Goal: Task Accomplishment & Management: Complete application form

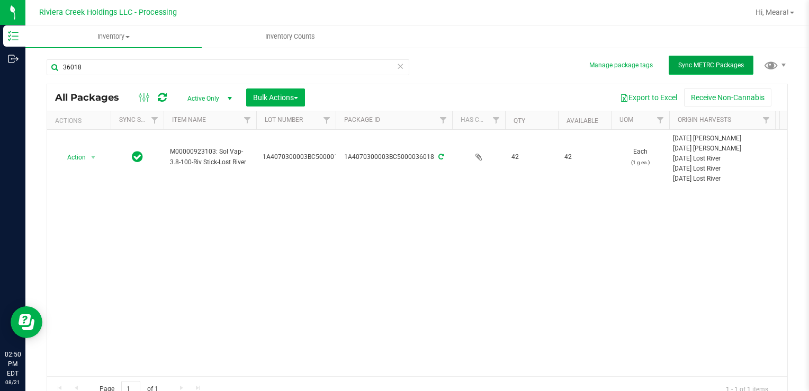
click at [730, 65] on span "Sync METRC Packages" at bounding box center [711, 64] width 66 height 7
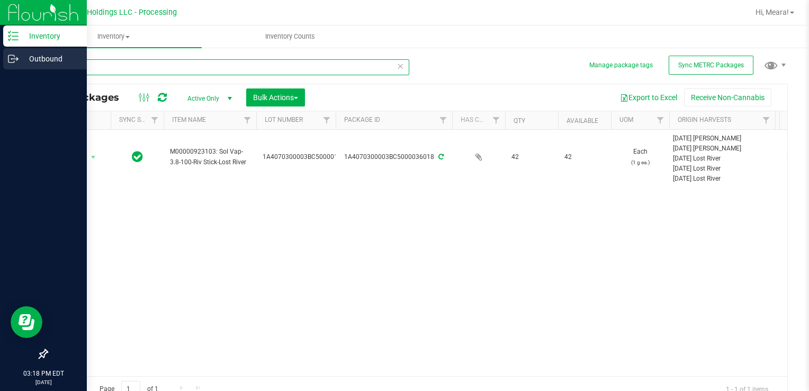
drag, startPoint x: 88, startPoint y: 68, endPoint x: 19, endPoint y: 50, distance: 72.1
click at [0, 60] on html "Inventory Outbound 03:18 PM EDT [DATE] 08/21 Riviera Creek Holdings LLC - Proce…" at bounding box center [404, 195] width 809 height 391
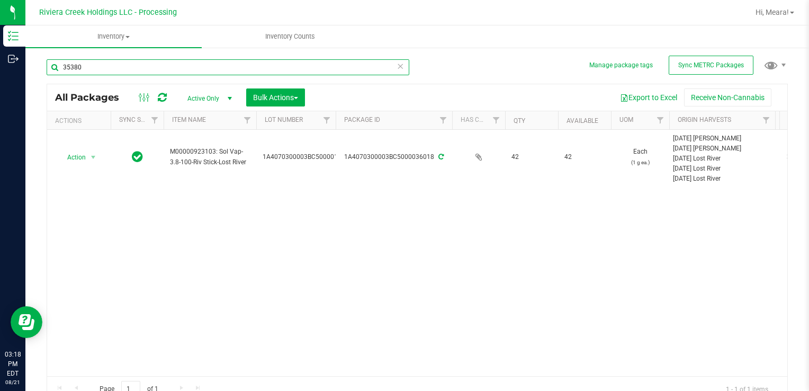
type input "35380"
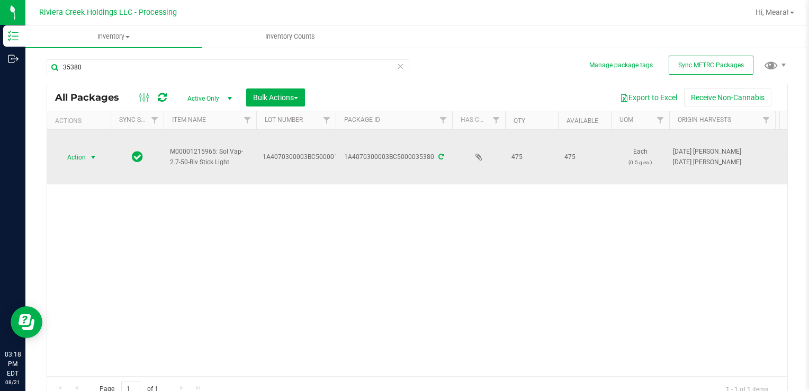
click at [93, 154] on span "select" at bounding box center [93, 157] width 8 height 8
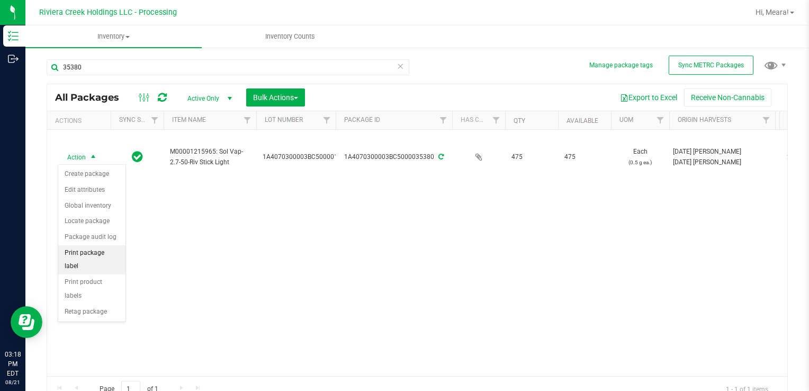
drag, startPoint x: 98, startPoint y: 257, endPoint x: 107, endPoint y: 249, distance: 12.0
click at [98, 257] on li "Print package label" at bounding box center [91, 259] width 67 height 29
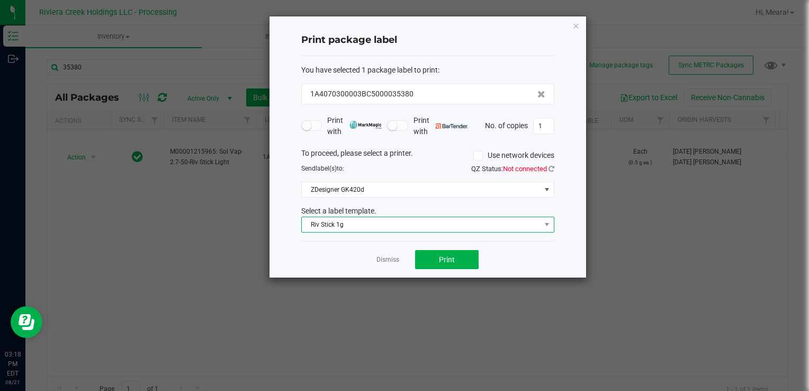
click at [351, 220] on span "Riv Stick 1g" at bounding box center [421, 224] width 239 height 15
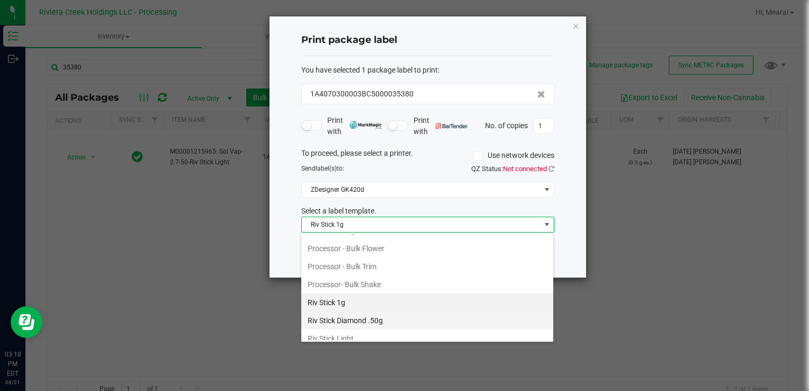
scroll to position [463, 0]
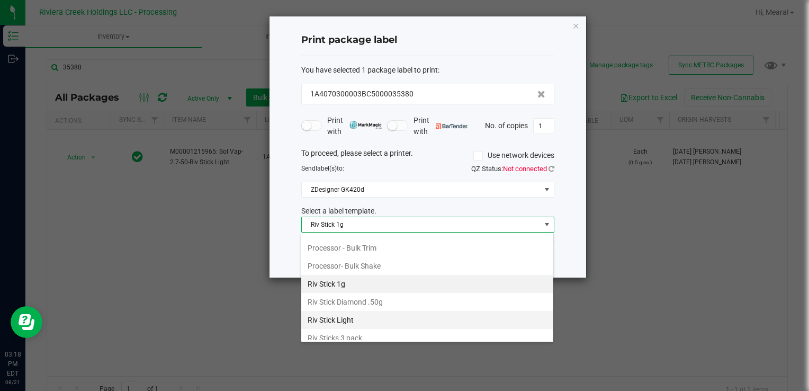
click at [373, 311] on li "Riv Stick Light" at bounding box center [427, 320] width 252 height 18
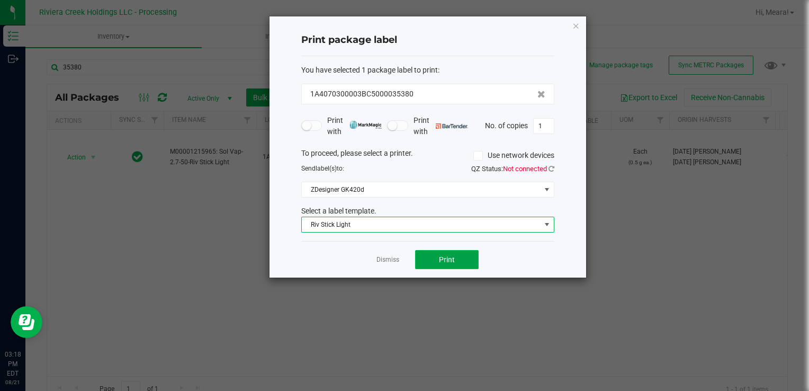
click at [432, 257] on button "Print" at bounding box center [447, 259] width 64 height 19
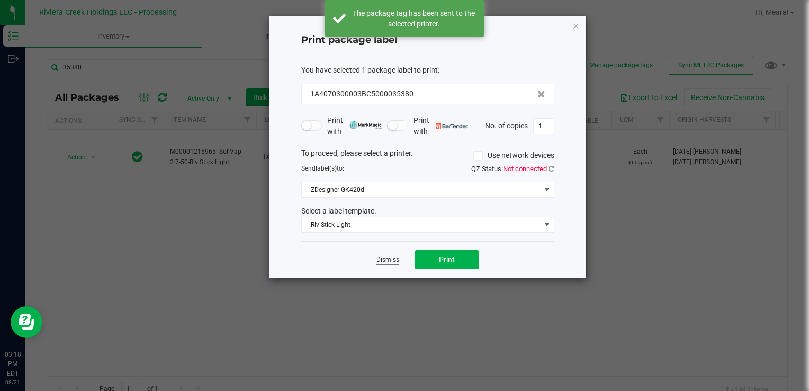
click at [389, 259] on link "Dismiss" at bounding box center [387, 259] width 23 height 9
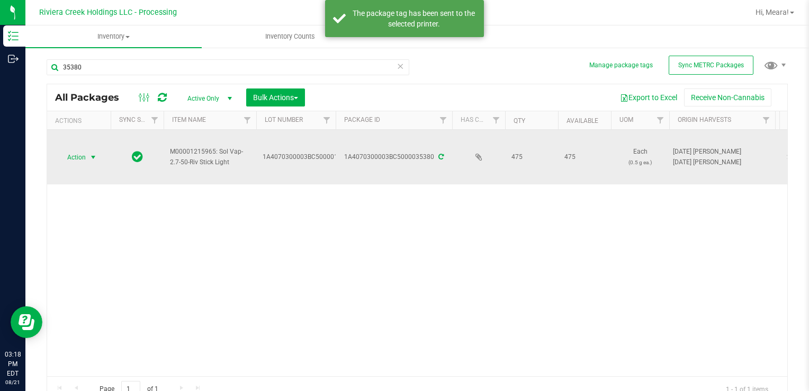
click at [96, 161] on span "select" at bounding box center [93, 157] width 13 height 15
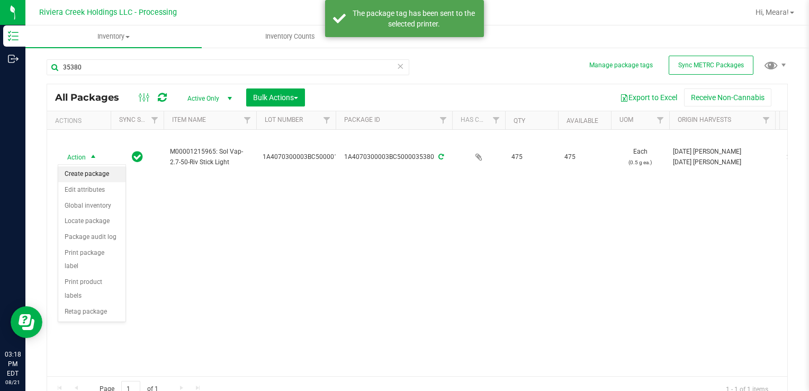
click at [91, 175] on li "Create package" at bounding box center [91, 174] width 67 height 16
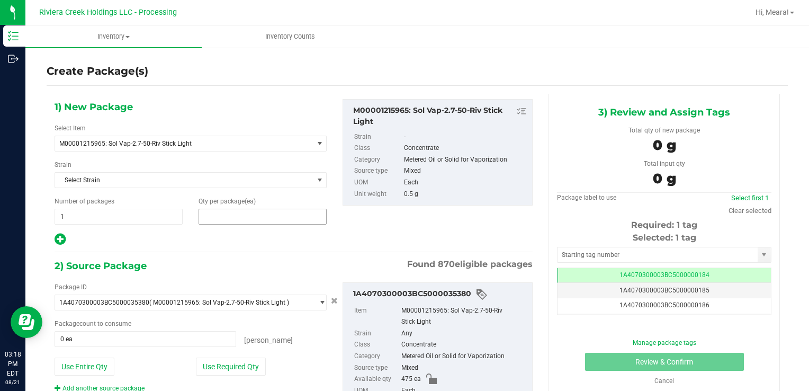
click at [219, 213] on span at bounding box center [262, 217] width 128 height 16
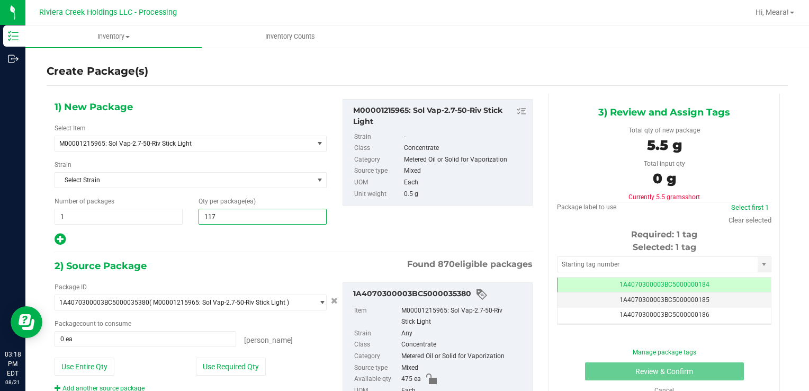
type input "1175"
type input "1,175"
click at [242, 366] on button "Use Required Qty" at bounding box center [231, 366] width 70 height 18
type input "475 ea"
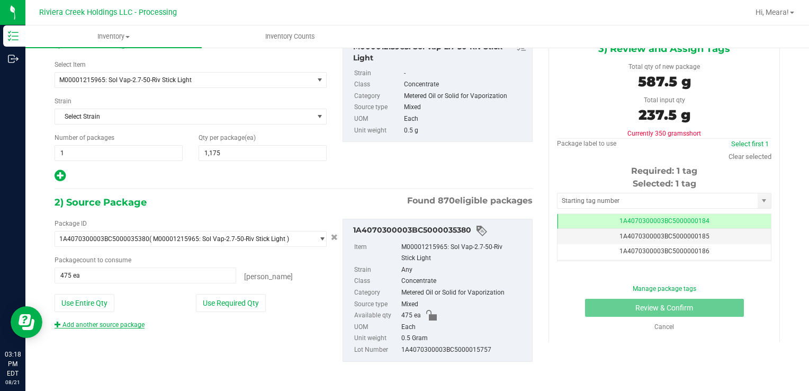
click at [112, 322] on link "Add another source package" at bounding box center [100, 324] width 90 height 7
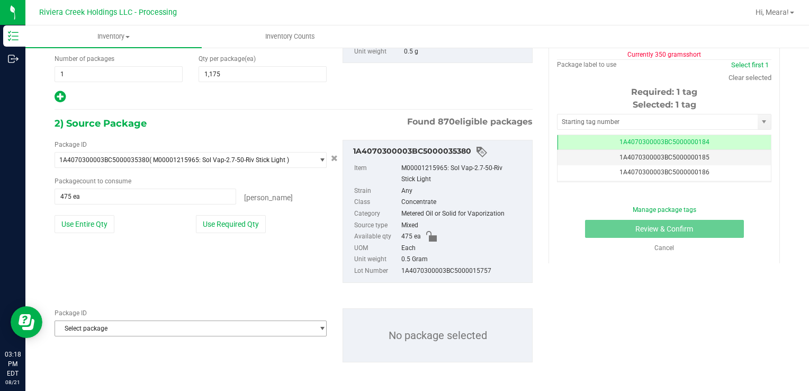
click at [161, 329] on span "Select package" at bounding box center [184, 328] width 258 height 15
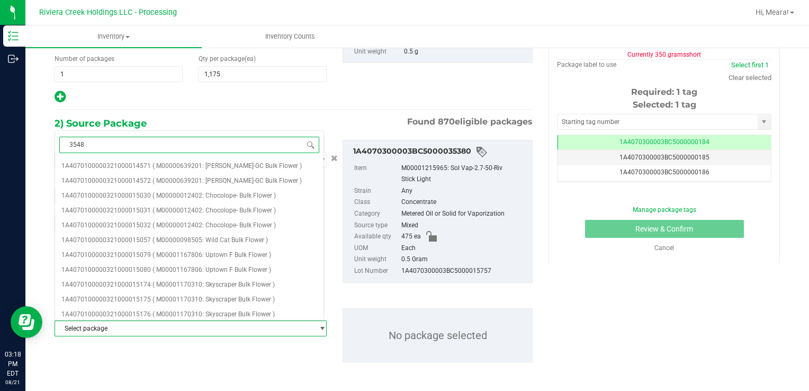
type input "35485"
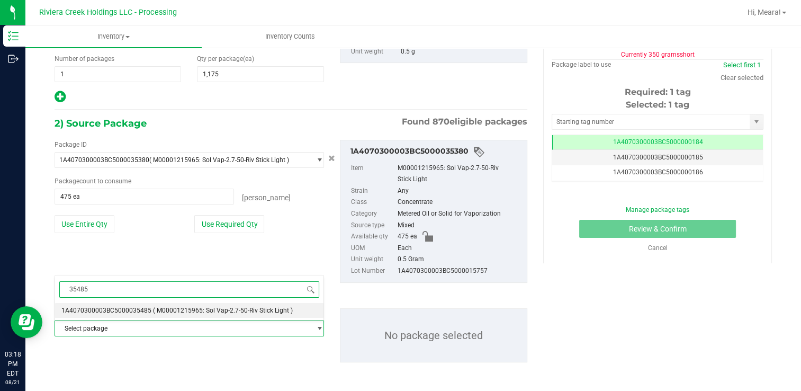
click at [165, 309] on span "( M00001215965: Sol Vap-2.7-50-Riv Stick Light )" at bounding box center [223, 309] width 140 height 7
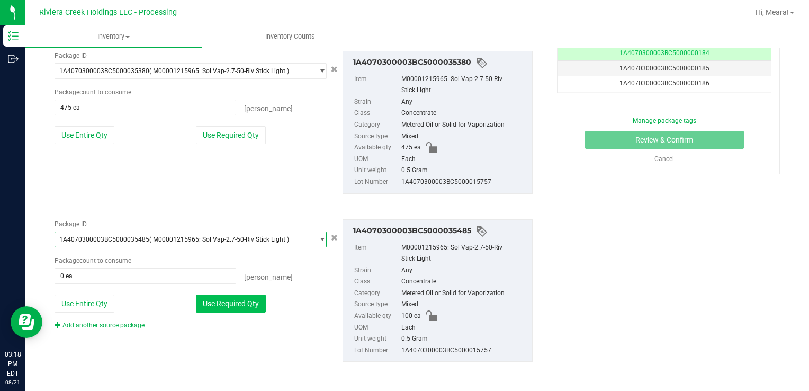
click at [215, 297] on button "Use Required Qty" at bounding box center [231, 303] width 70 height 18
type input "100 ea"
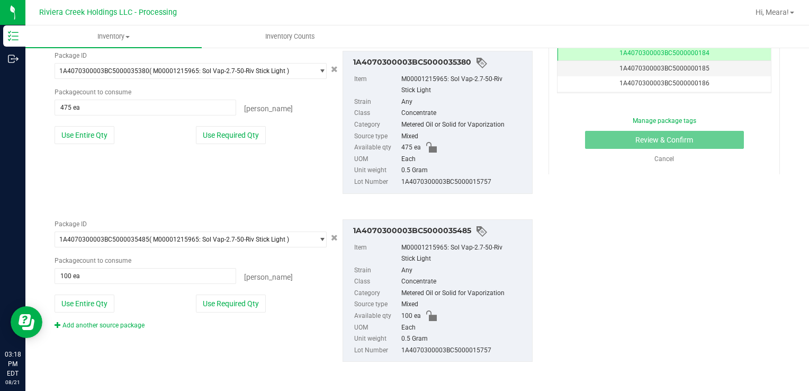
click at [131, 321] on link "Add another source package" at bounding box center [100, 324] width 90 height 7
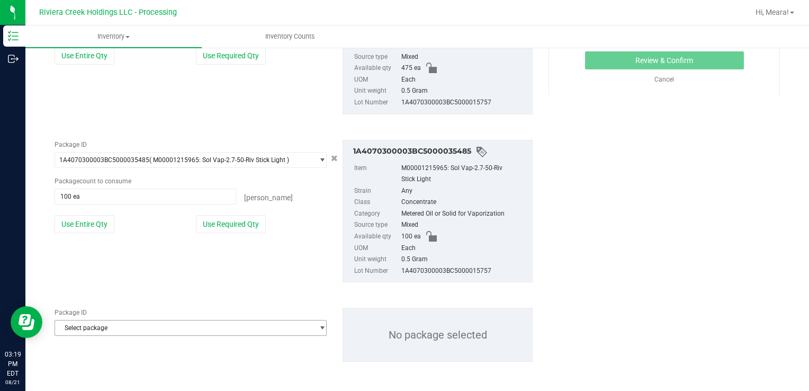
drag, startPoint x: 104, startPoint y: 334, endPoint x: 100, endPoint y: 327, distance: 8.1
click at [102, 332] on span "Select package" at bounding box center [191, 328] width 272 height 16
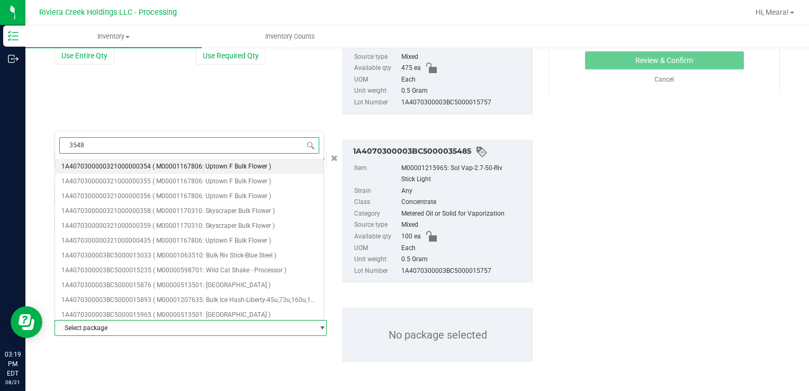
type input "35487"
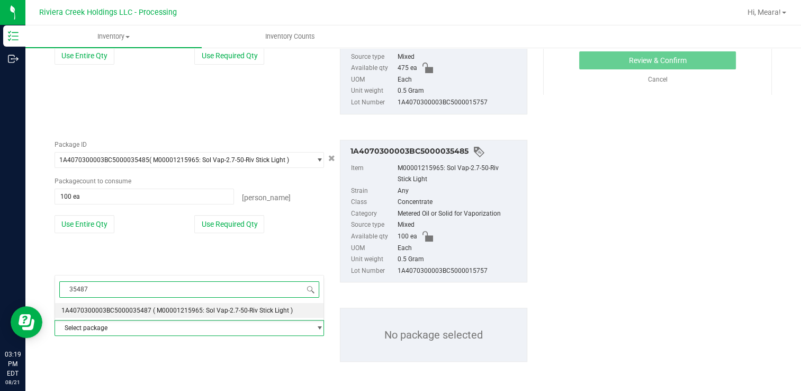
click at [127, 310] on span "1A4070300003BC5000035487" at bounding box center [106, 309] width 90 height 7
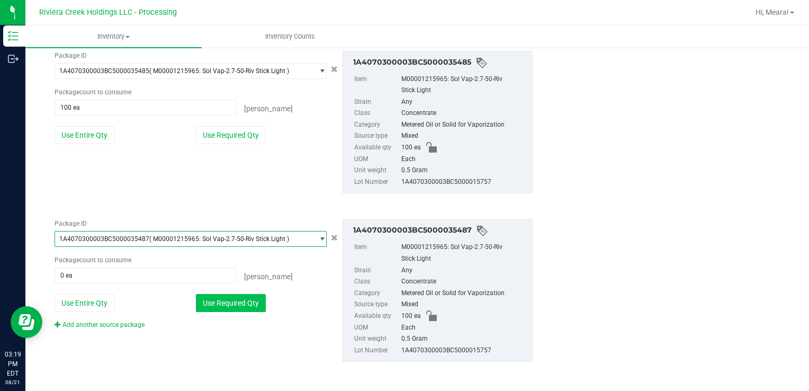
click at [219, 305] on button "Use Required Qty" at bounding box center [231, 303] width 70 height 18
type input "100 ea"
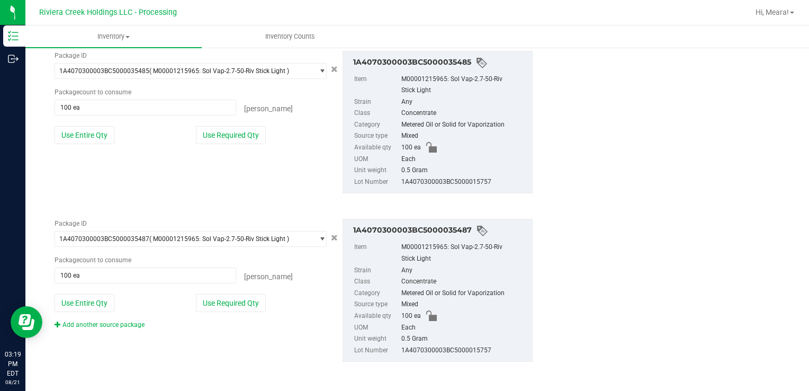
click at [136, 325] on link "Add another source package" at bounding box center [100, 324] width 90 height 7
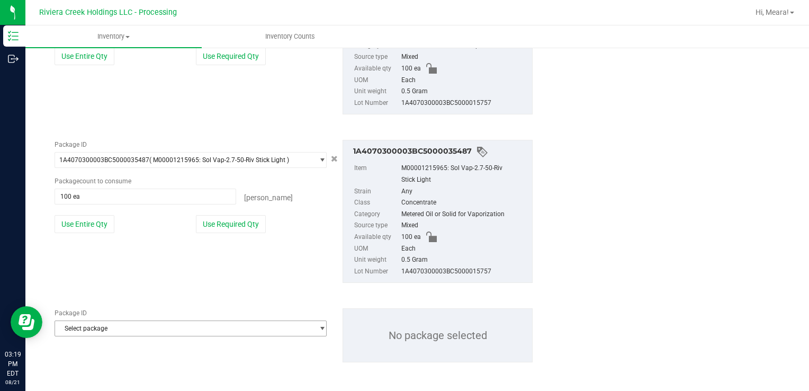
click at [137, 327] on span "Select package" at bounding box center [184, 328] width 258 height 15
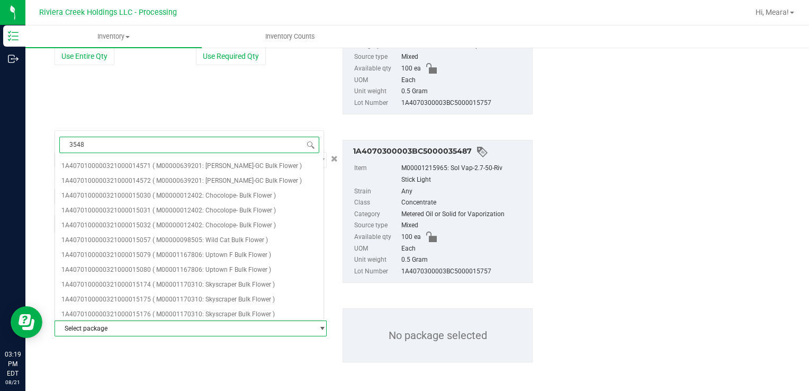
type input "35486"
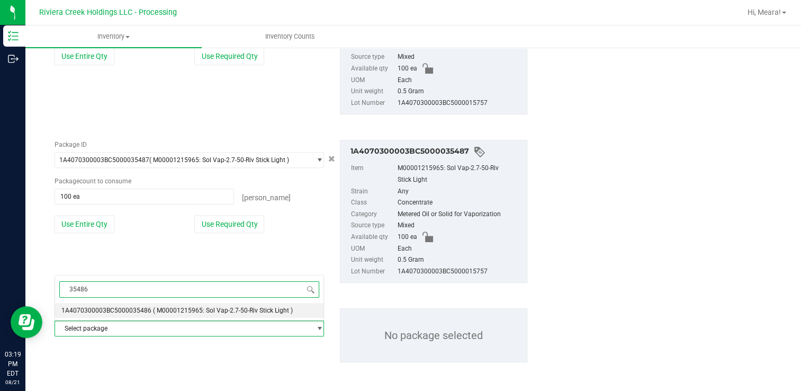
click at [161, 308] on span "( M00001215965: Sol Vap-2.7-50-Riv Stick Light )" at bounding box center [223, 309] width 140 height 7
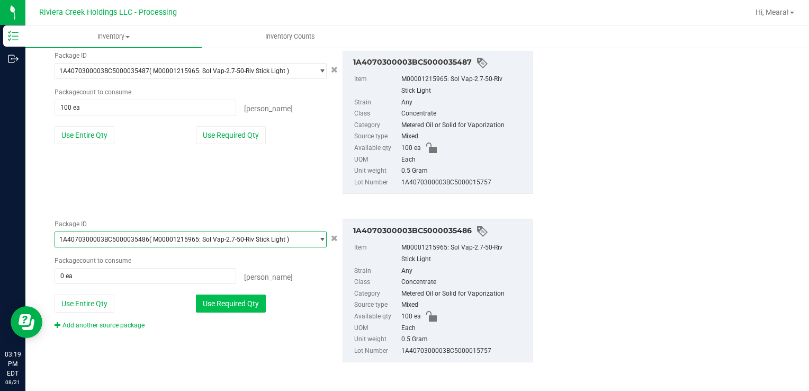
drag, startPoint x: 222, startPoint y: 292, endPoint x: 210, endPoint y: 295, distance: 12.2
click at [221, 292] on div "Package ID 1A4070300003BC5000035486 ( M00001215965: Sol Vap-2.7-50-Riv Stick Li…" at bounding box center [191, 274] width 288 height 111
click at [217, 302] on button "Use Required Qty" at bounding box center [231, 303] width 70 height 18
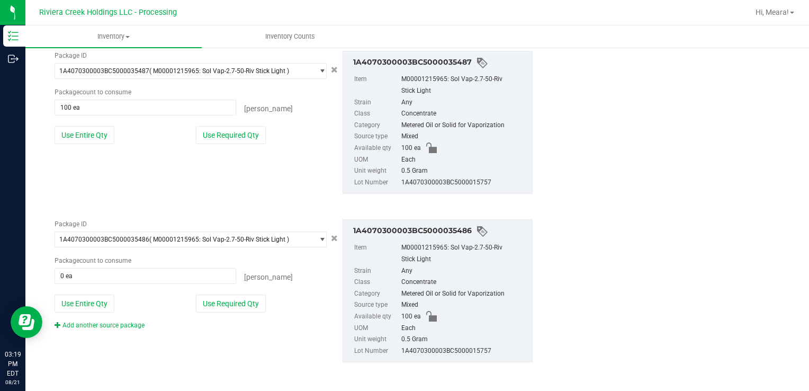
type input "100 ea"
click at [123, 326] on link "Add another source package" at bounding box center [100, 324] width 90 height 7
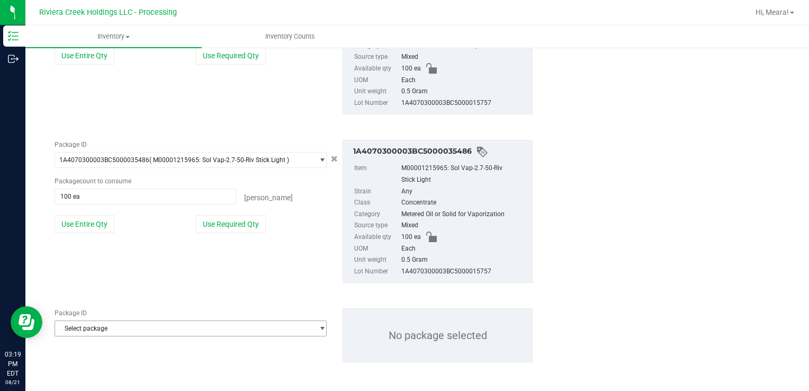
click at [121, 331] on span "Select package" at bounding box center [184, 328] width 258 height 15
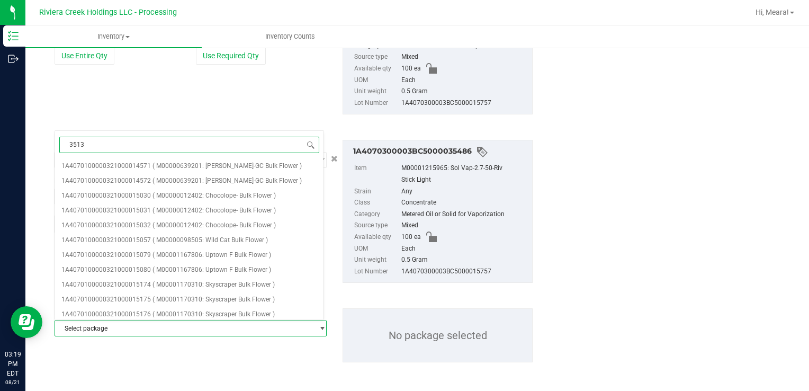
type input "35136"
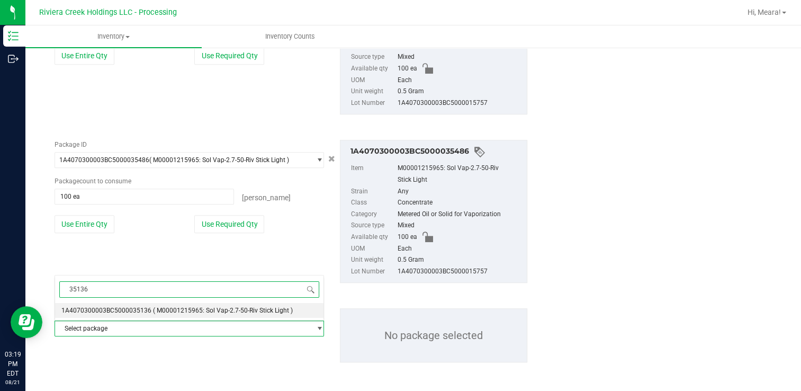
click at [190, 310] on span "( M00001215965: Sol Vap-2.7-50-Riv Stick Light )" at bounding box center [223, 309] width 140 height 7
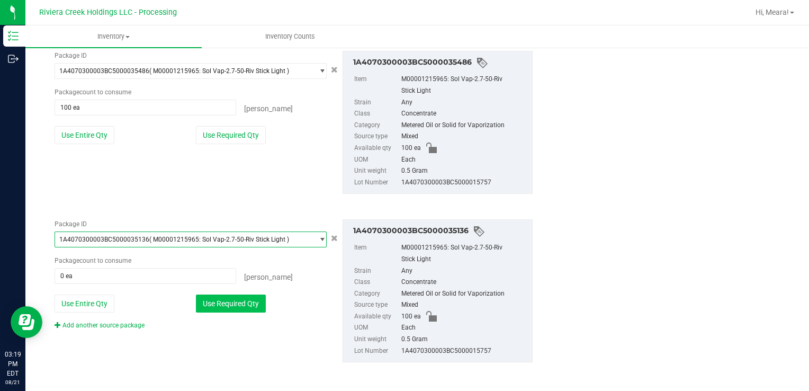
click at [211, 301] on button "Use Required Qty" at bounding box center [231, 303] width 70 height 18
type input "100 ea"
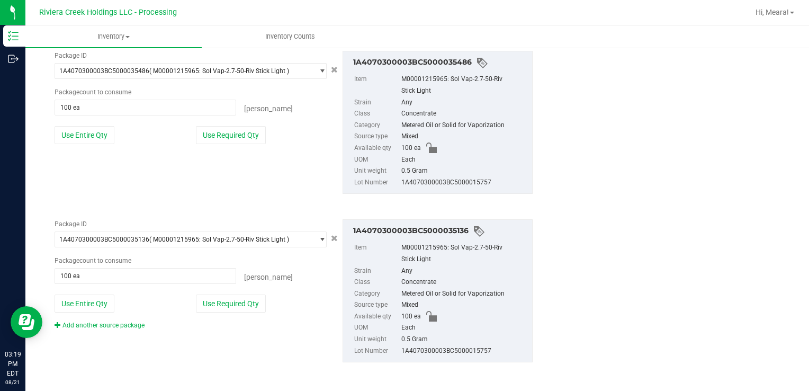
click at [119, 324] on link "Add another source package" at bounding box center [100, 324] width 90 height 7
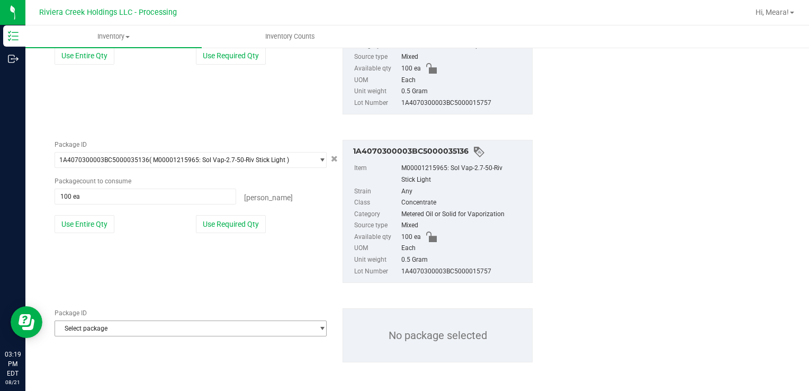
click at [120, 326] on span "Select package" at bounding box center [184, 328] width 258 height 15
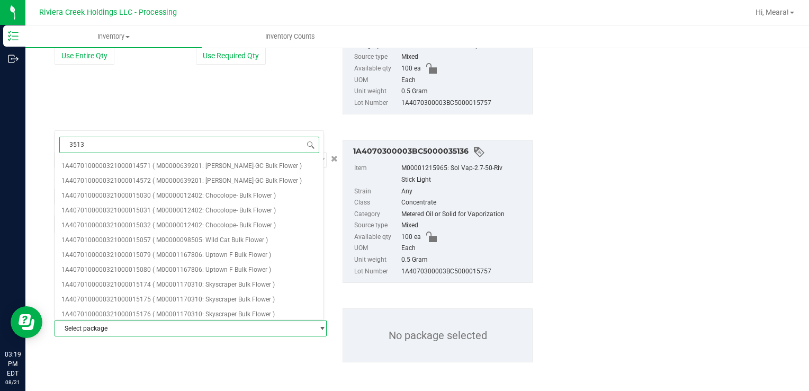
type input "35137"
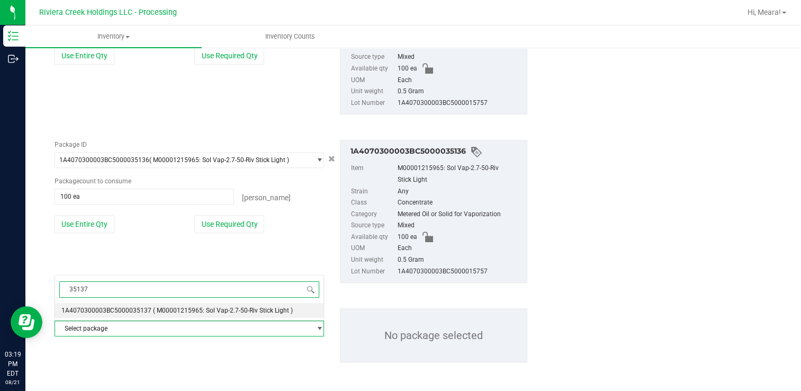
click at [137, 310] on span "1A4070300003BC5000035137" at bounding box center [106, 309] width 90 height 7
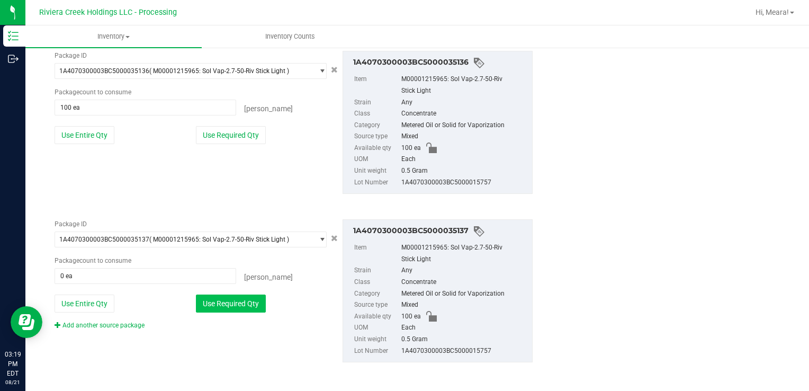
drag, startPoint x: 234, startPoint y: 297, endPoint x: 154, endPoint y: 317, distance: 82.2
click at [234, 298] on button "Use Required Qty" at bounding box center [231, 303] width 70 height 18
type input "100 ea"
click at [131, 321] on link "Add another source package" at bounding box center [100, 324] width 90 height 7
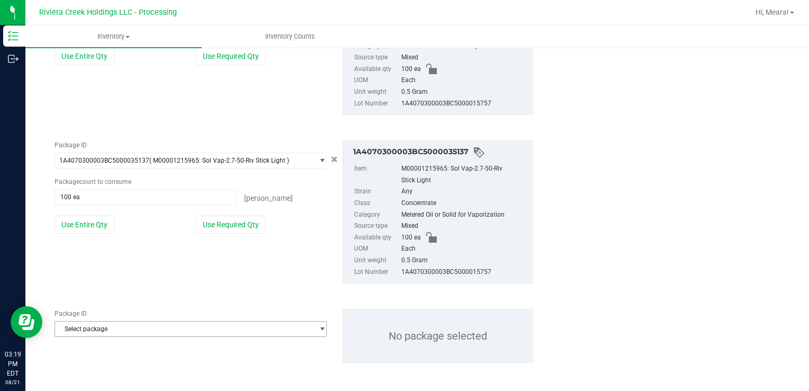
click at [133, 324] on span "Select package" at bounding box center [184, 328] width 258 height 15
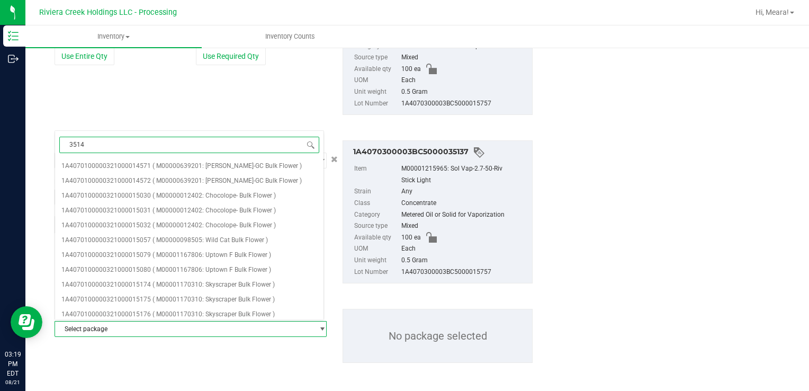
type input "35140"
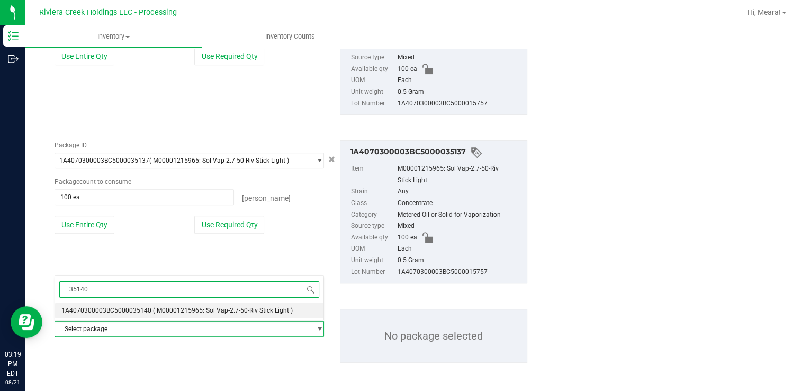
click at [140, 315] on li "1A4070300003BC5000035140 ( M00001215965: Sol Vap-2.7-50-Riv Stick Light )" at bounding box center [189, 310] width 268 height 15
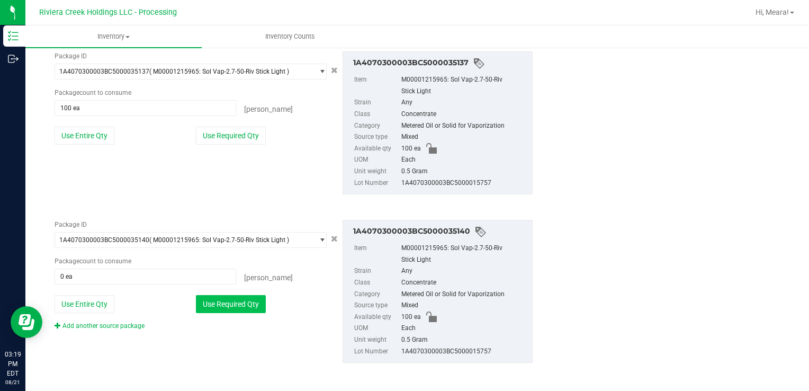
click at [224, 300] on button "Use Required Qty" at bounding box center [231, 304] width 70 height 18
type input "100 ea"
drag, startPoint x: 144, startPoint y: 320, endPoint x: 138, endPoint y: 322, distance: 6.7
click at [144, 321] on div "Add another source package" at bounding box center [108, 326] width 106 height 10
click at [137, 323] on link "Add another source package" at bounding box center [100, 325] width 90 height 7
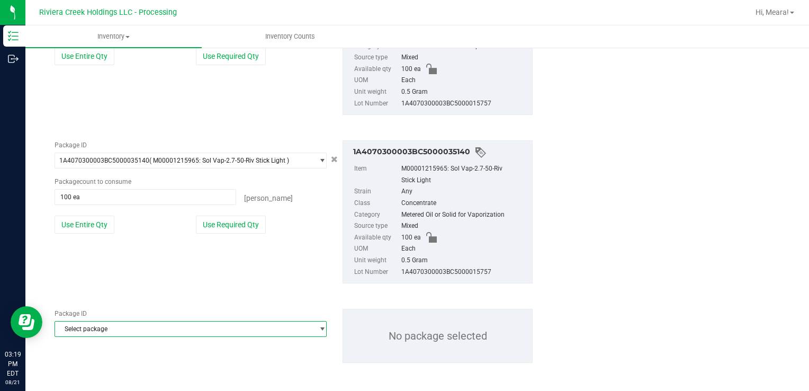
click at [137, 332] on span "Select package" at bounding box center [184, 328] width 258 height 15
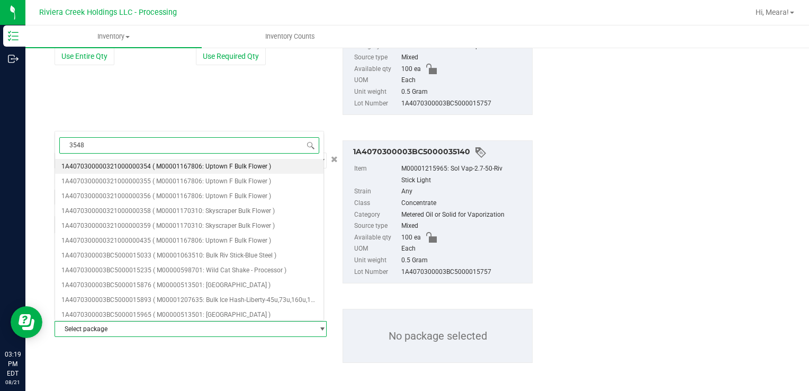
type input "35484"
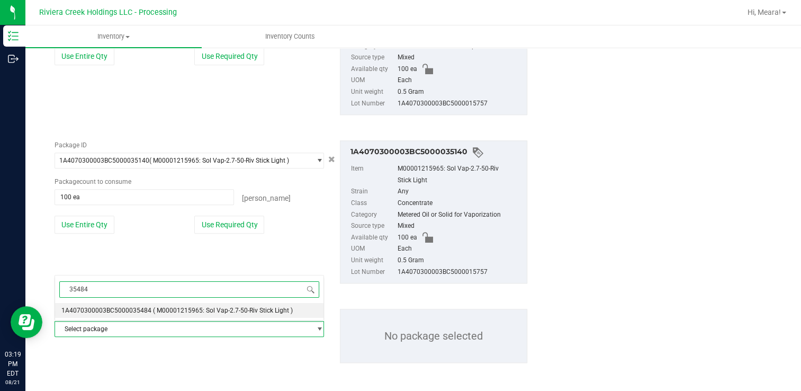
click at [150, 315] on li "1A4070300003BC5000035484 ( M00001215965: Sol Vap-2.7-50-Riv Stick Light )" at bounding box center [189, 310] width 268 height 15
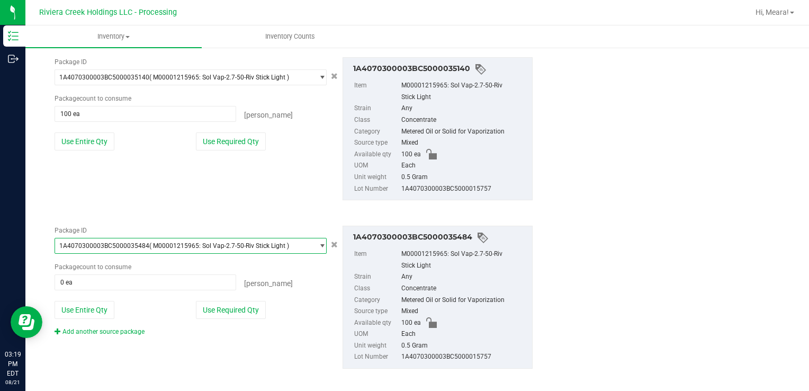
scroll to position [1240, 0]
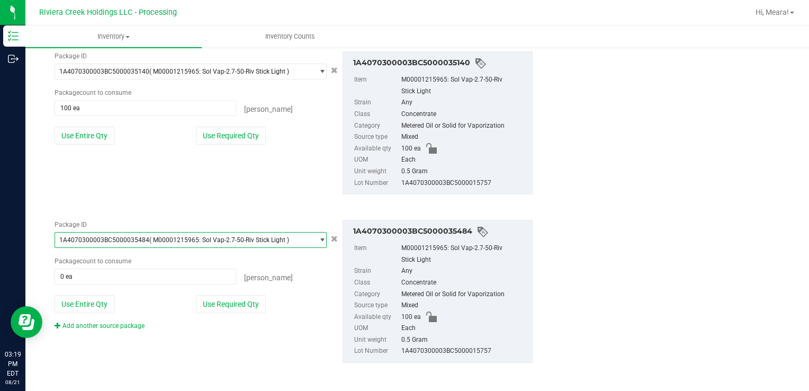
drag, startPoint x: 212, startPoint y: 304, endPoint x: 164, endPoint y: 310, distance: 48.6
click at [210, 304] on button "Use Required Qty" at bounding box center [231, 304] width 70 height 18
type input "100 ea"
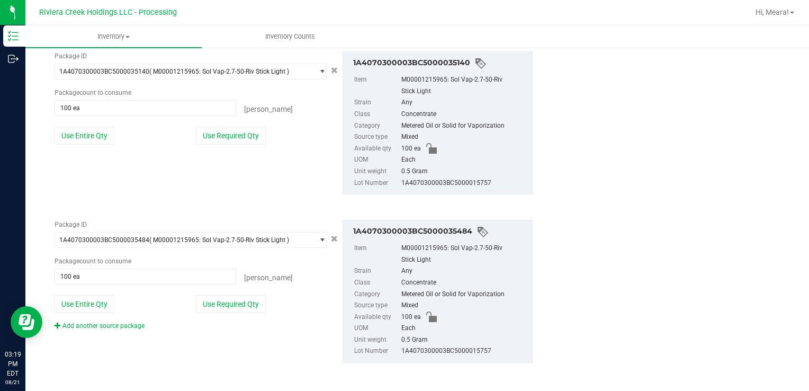
click at [140, 322] on link "Add another source package" at bounding box center [100, 325] width 90 height 7
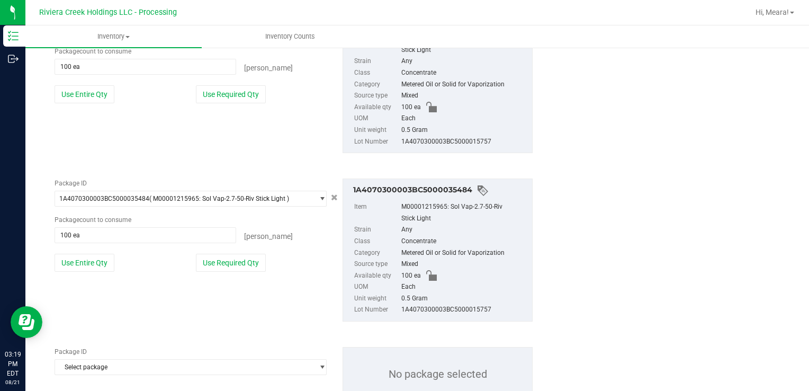
scroll to position [1319, 0]
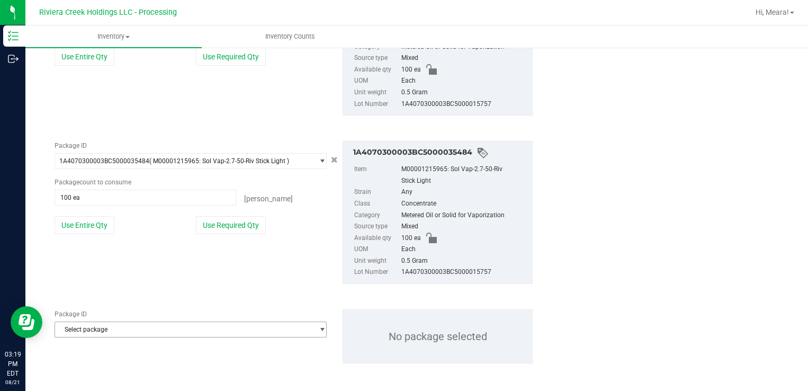
click at [140, 324] on span "Select package" at bounding box center [184, 329] width 258 height 15
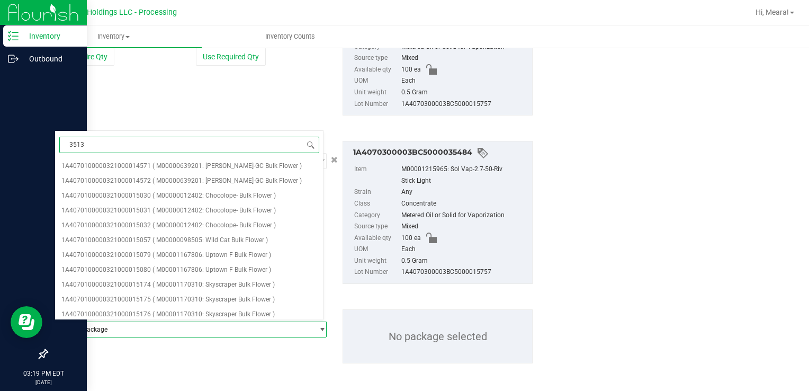
type input "35139"
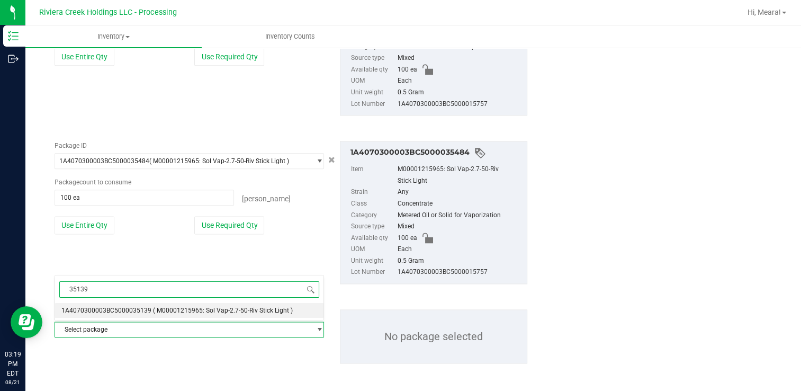
click at [229, 314] on li "1A4070300003BC5000035139 ( M00001215965: Sol Vap-2.7-50-Riv Stick Light )" at bounding box center [189, 310] width 268 height 15
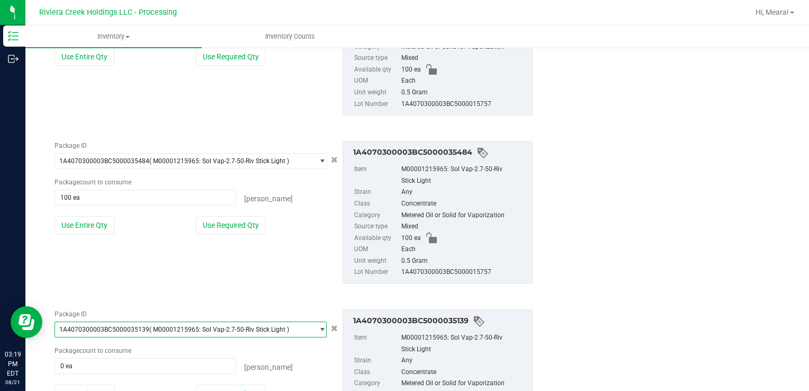
scroll to position [0, 0]
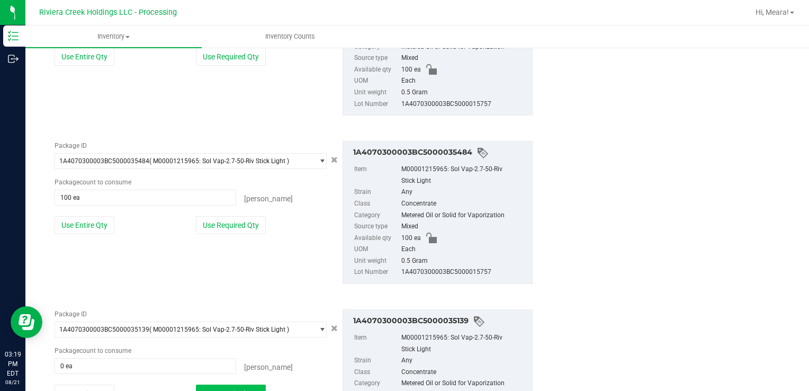
click at [249, 384] on button "Use Required Qty" at bounding box center [231, 393] width 70 height 18
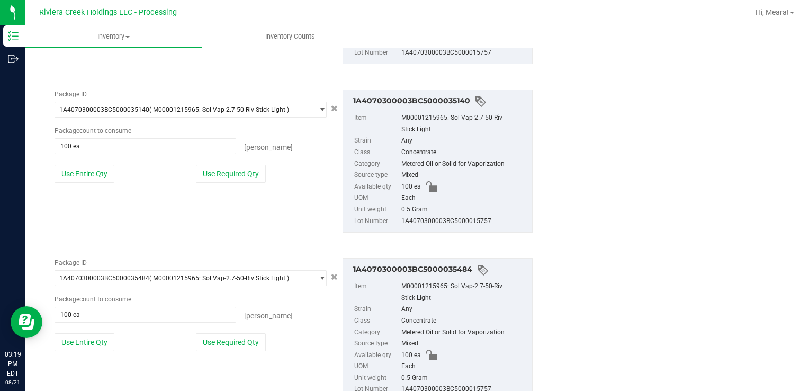
scroll to position [1355, 0]
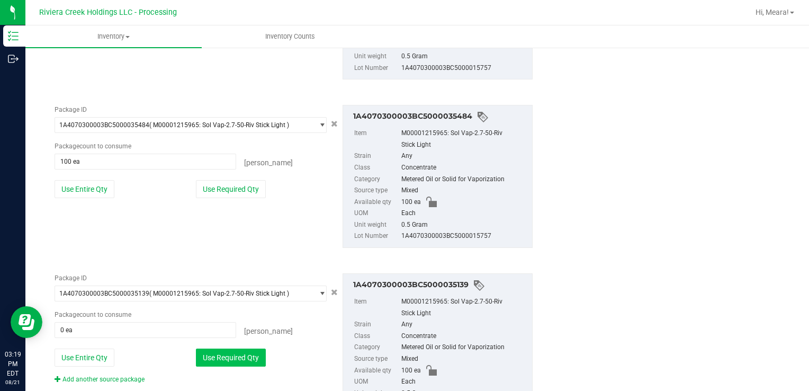
drag, startPoint x: 247, startPoint y: 358, endPoint x: 247, endPoint y: 350, distance: 8.5
click at [247, 356] on button "Use Required Qty" at bounding box center [231, 357] width 70 height 18
click at [247, 348] on button "Use Required Qty" at bounding box center [231, 357] width 70 height 18
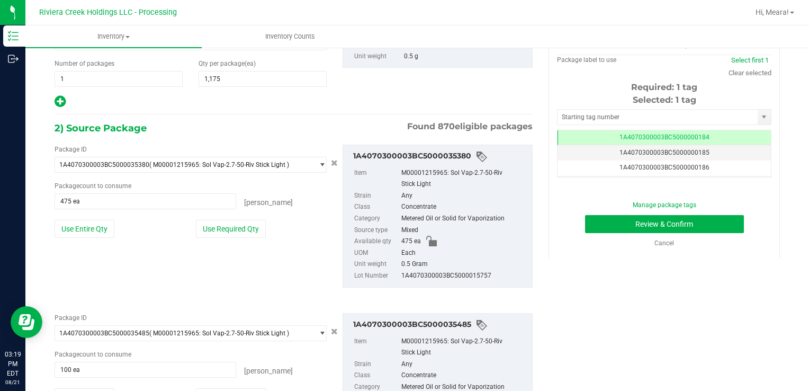
scroll to position [0, 0]
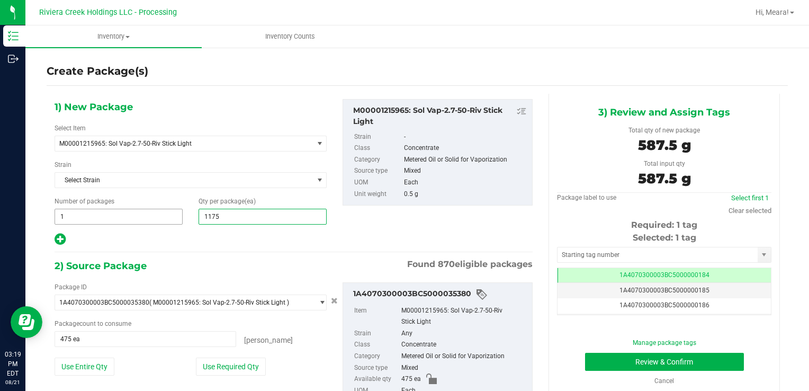
drag, startPoint x: 270, startPoint y: 219, endPoint x: 122, endPoint y: 214, distance: 147.7
click at [122, 214] on div "Number of packages 1 1 Qty per package (ea) 1,175 1175" at bounding box center [191, 210] width 288 height 28
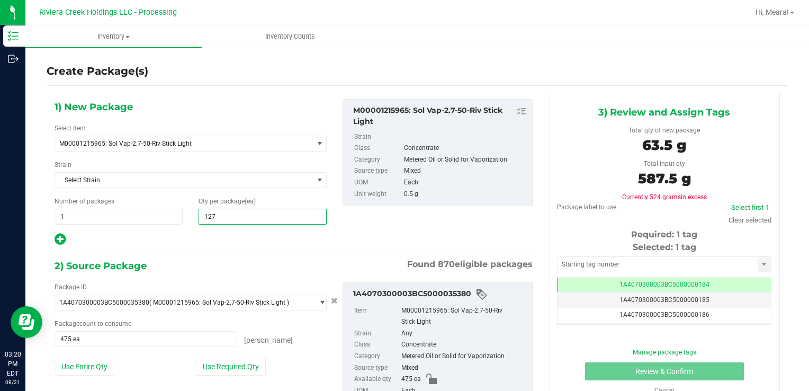
type input "1275"
click at [239, 214] on input "1275" at bounding box center [262, 216] width 127 height 15
type input "1,275"
click at [257, 240] on div at bounding box center [191, 239] width 272 height 14
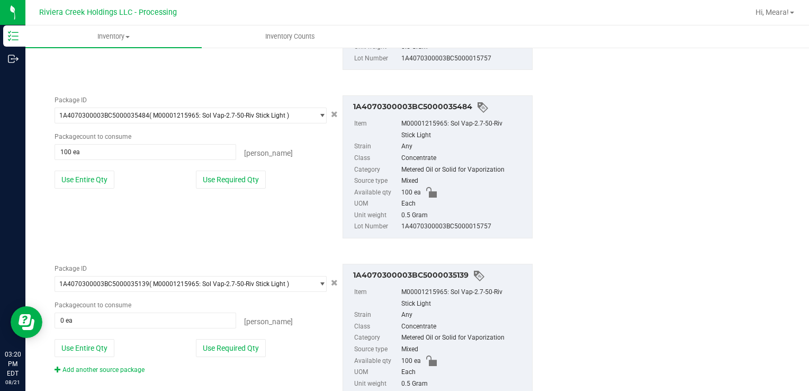
scroll to position [1408, 0]
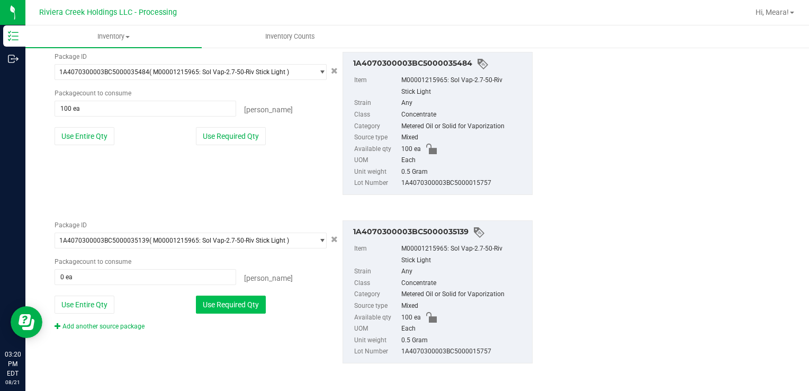
click at [237, 303] on button "Use Required Qty" at bounding box center [231, 304] width 70 height 18
type input "100 ea"
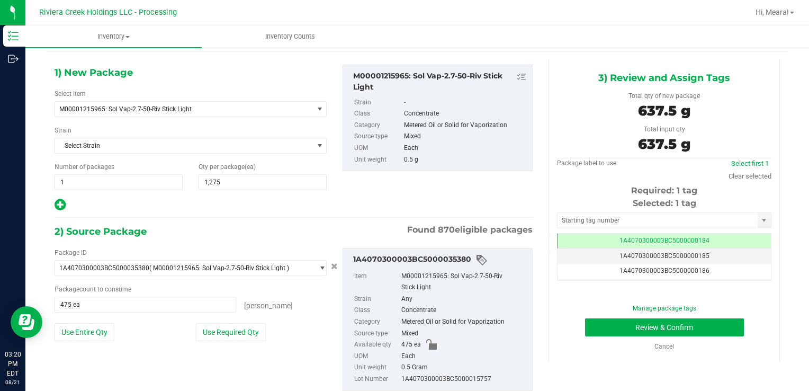
scroll to position [0, 0]
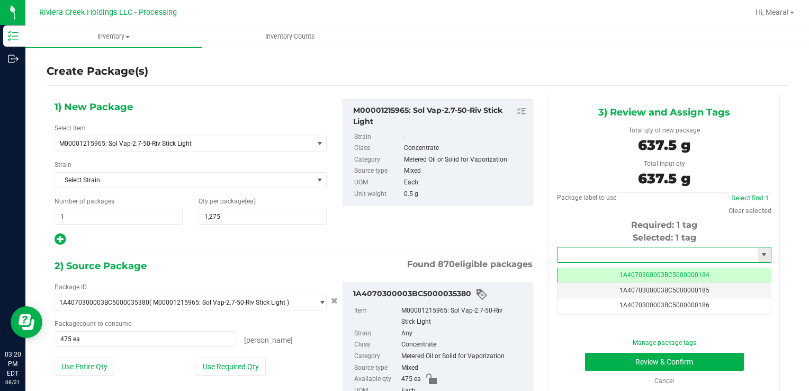
click at [593, 248] on input "text" at bounding box center [657, 254] width 200 height 15
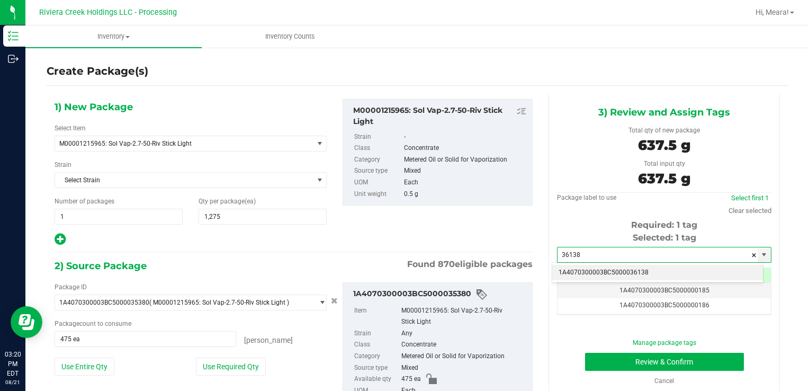
click at [595, 270] on li "1A4070300003BC5000036138" at bounding box center [657, 273] width 211 height 16
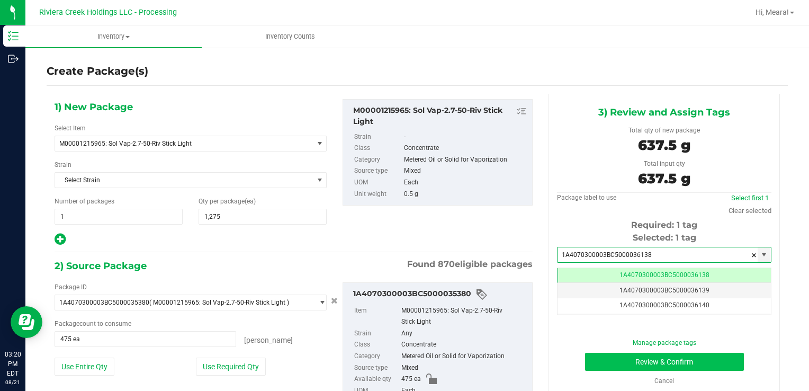
type input "1A4070300003BC5000036138"
click at [602, 358] on button "Review & Confirm" at bounding box center [664, 362] width 159 height 18
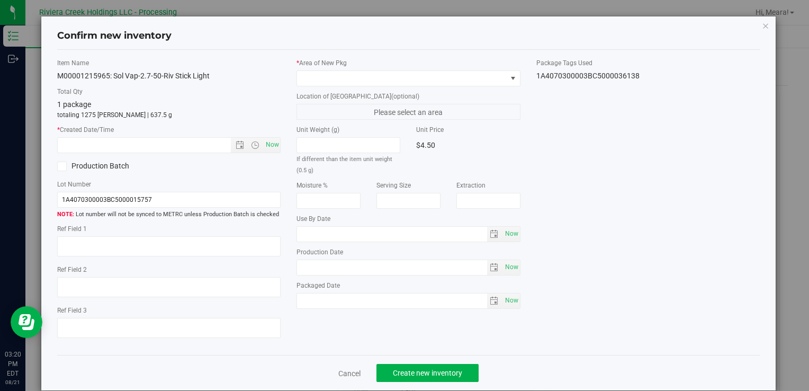
type input "[DATE]"
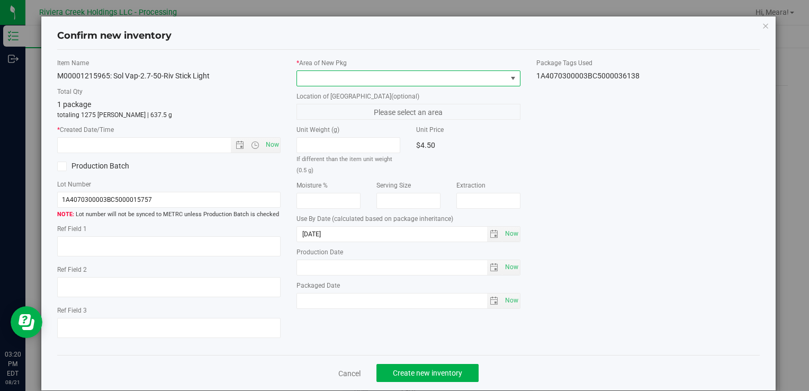
drag, startPoint x: 475, startPoint y: 80, endPoint x: 468, endPoint y: 82, distance: 7.2
click at [473, 80] on span at bounding box center [401, 78] width 209 height 15
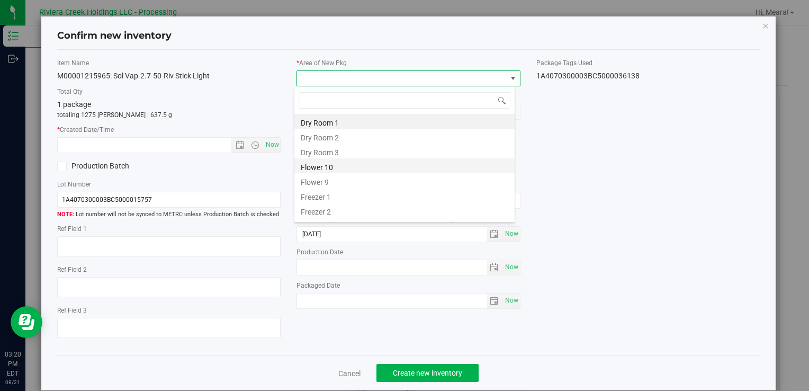
click at [334, 170] on li "Flower 10" at bounding box center [404, 165] width 220 height 15
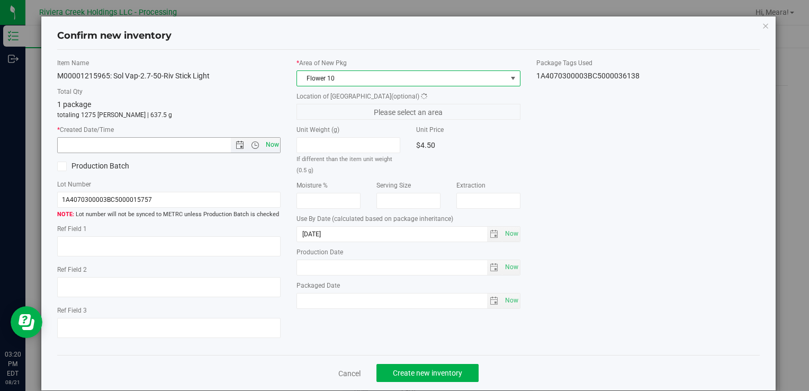
click at [273, 137] on span "Now" at bounding box center [168, 145] width 223 height 16
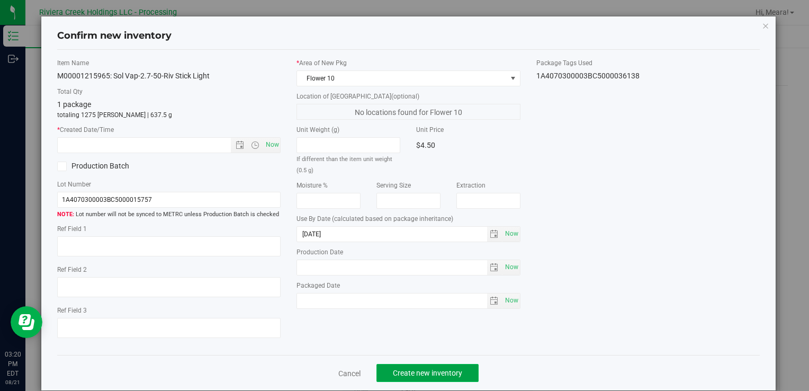
click at [448, 369] on span "Create new inventory" at bounding box center [427, 372] width 69 height 8
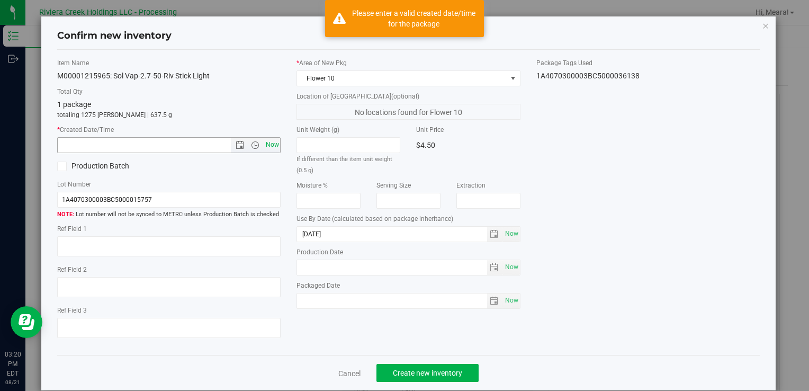
drag, startPoint x: 263, startPoint y: 139, endPoint x: 269, endPoint y: 150, distance: 13.3
click at [263, 139] on span "Now" at bounding box center [272, 144] width 18 height 15
type input "[DATE] 3:20 PM"
click at [437, 361] on div "Cancel Create new inventory" at bounding box center [408, 372] width 702 height 35
click at [436, 368] on span "Create new inventory" at bounding box center [427, 372] width 69 height 8
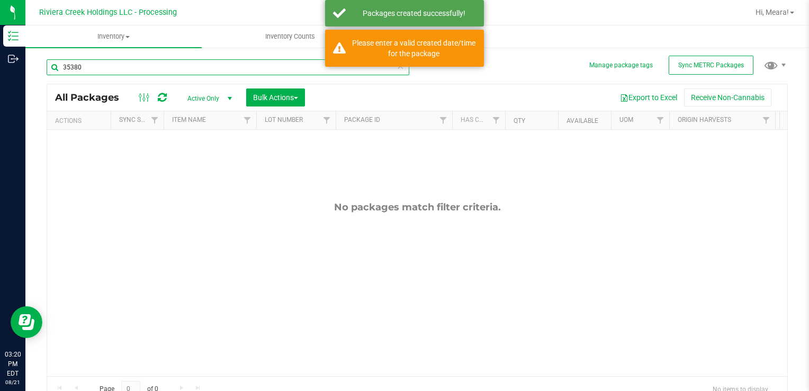
drag, startPoint x: 106, startPoint y: 70, endPoint x: 345, endPoint y: 167, distance: 258.3
click at [0, 61] on html "Inventory Outbound 03:20 PM EDT [DATE] 08/21 Riviera Creek Holdings LLC - Proce…" at bounding box center [404, 195] width 809 height 391
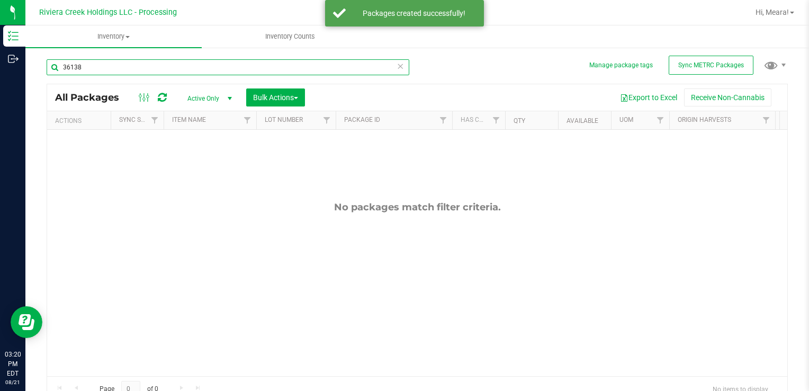
type input "36138"
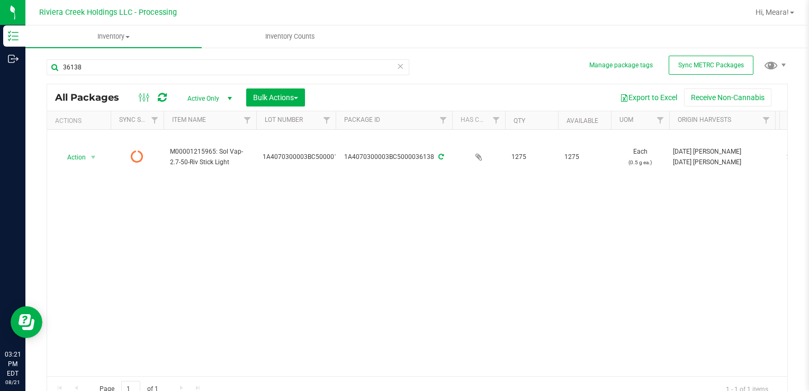
click at [345, 300] on div "Action Action Edit attributes Global inventory Package audit log Print package …" at bounding box center [417, 253] width 740 height 246
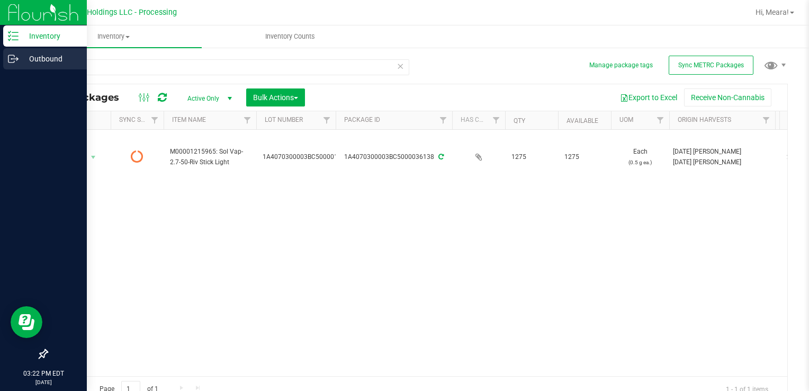
click at [17, 62] on icon at bounding box center [13, 58] width 11 height 11
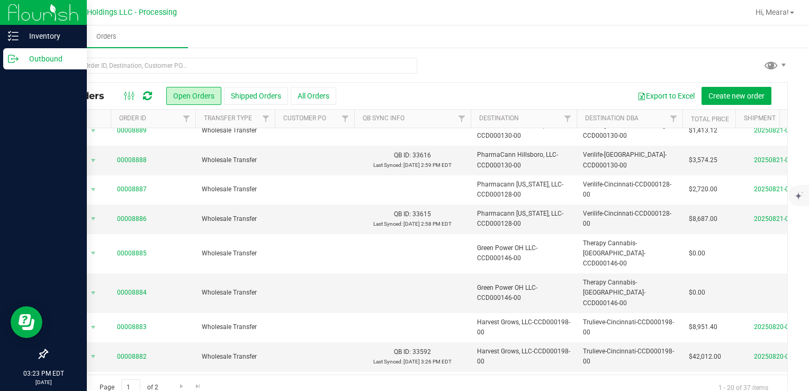
scroll to position [19, 0]
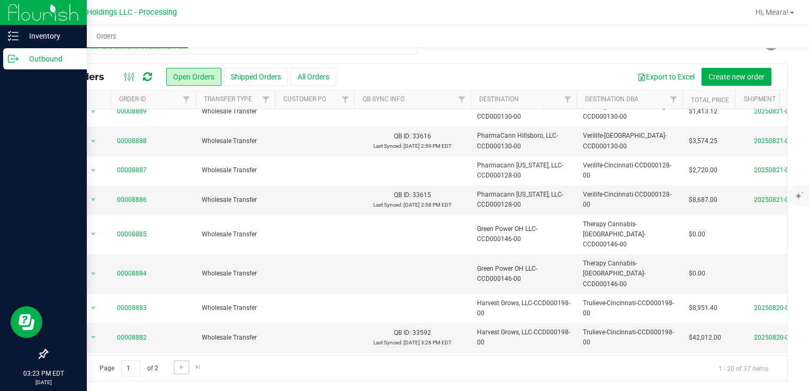
click at [184, 373] on link "Go to the next page" at bounding box center [181, 367] width 15 height 14
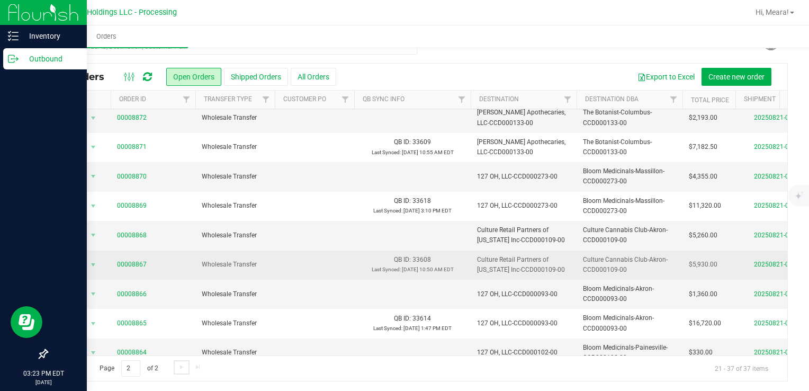
scroll to position [258, 0]
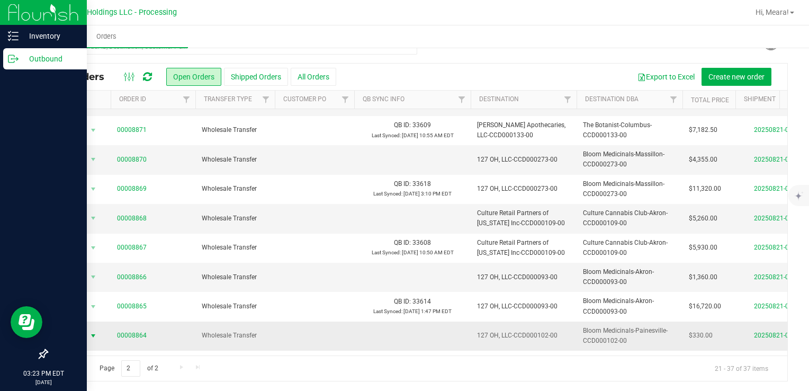
click at [86, 328] on span "Action" at bounding box center [72, 335] width 29 height 15
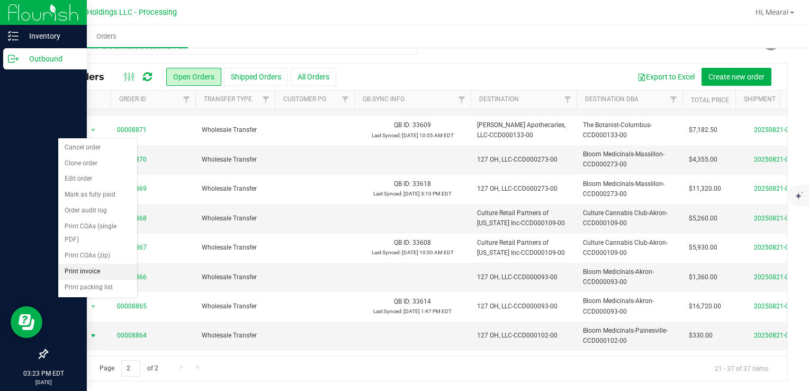
click at [94, 270] on li "Print invoice" at bounding box center [97, 272] width 79 height 16
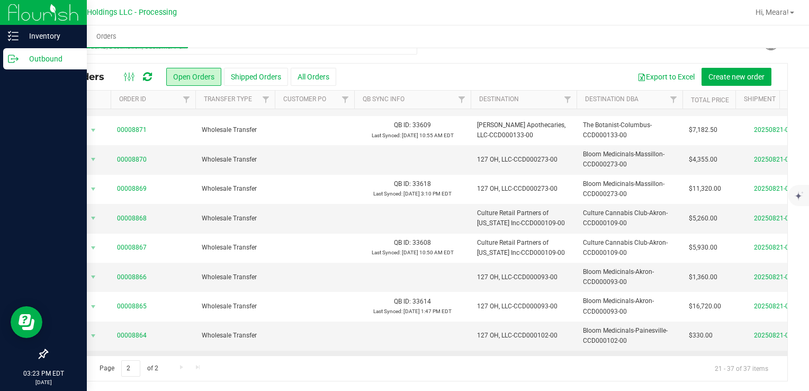
click at [88, 357] on span "select" at bounding box center [93, 364] width 13 height 15
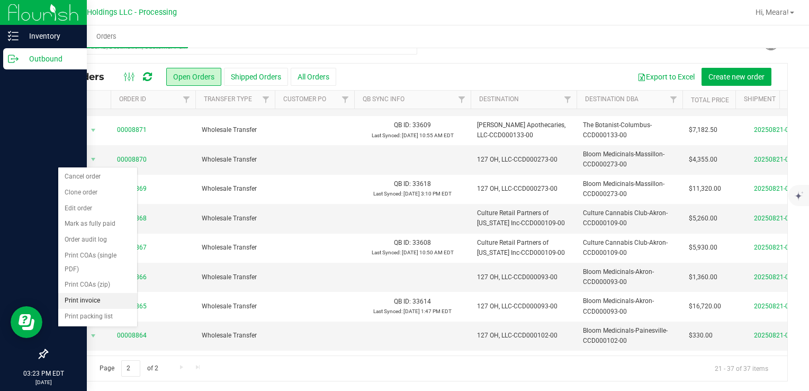
click at [100, 299] on li "Print invoice" at bounding box center [97, 301] width 79 height 16
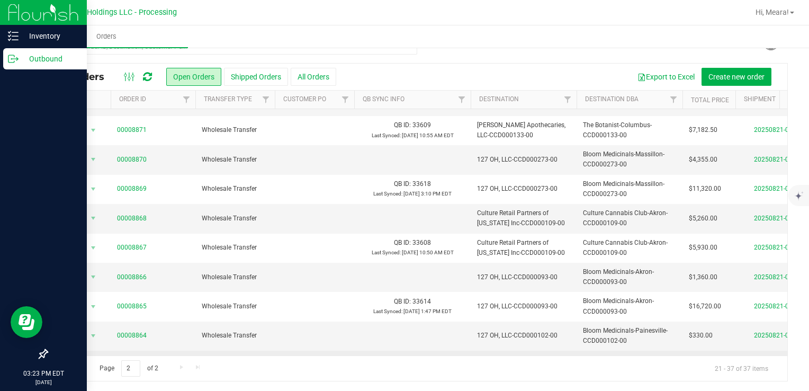
click at [69, 357] on span "Action" at bounding box center [72, 364] width 29 height 15
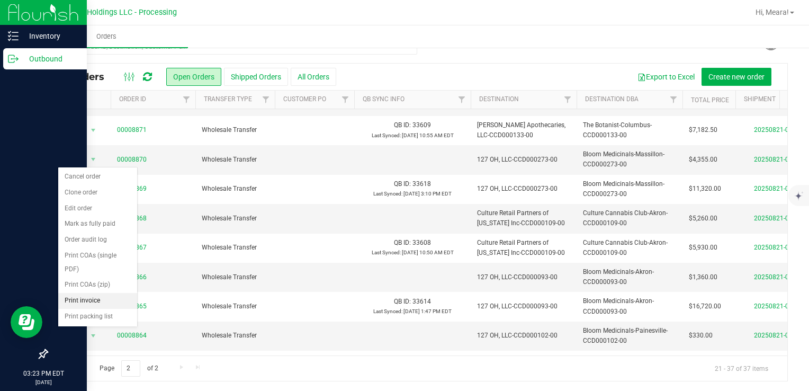
click at [87, 301] on li "Print invoice" at bounding box center [97, 301] width 79 height 16
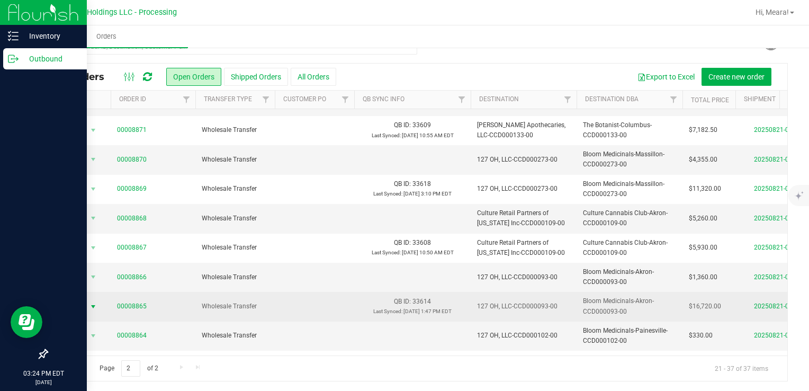
click at [74, 299] on span "Action" at bounding box center [72, 306] width 29 height 15
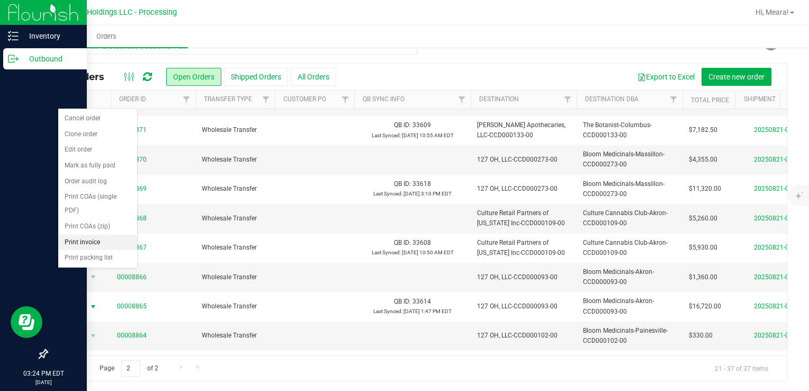
click at [87, 247] on li "Print invoice" at bounding box center [97, 242] width 79 height 16
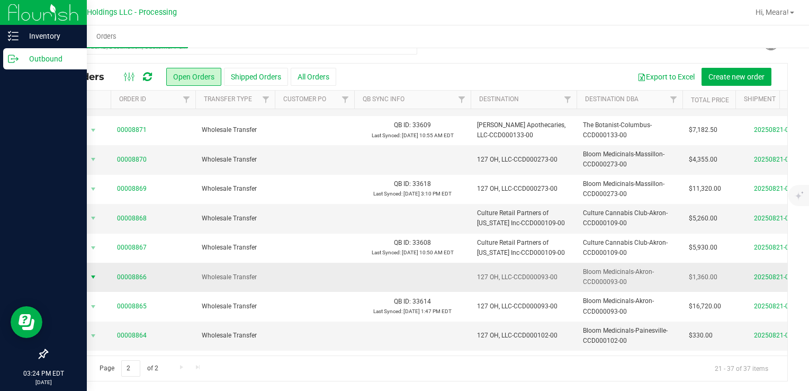
click at [80, 269] on span "Action" at bounding box center [72, 276] width 29 height 15
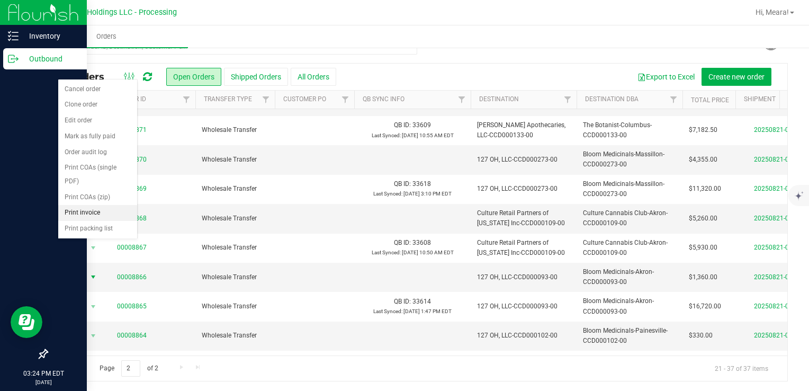
click at [83, 214] on li "Print invoice" at bounding box center [97, 213] width 79 height 16
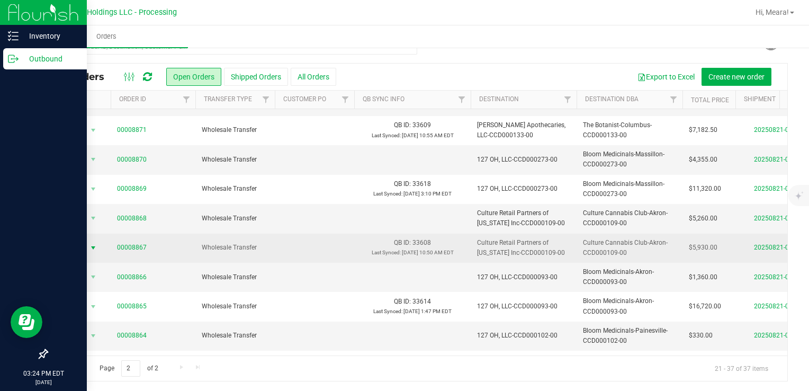
click at [89, 243] on span "select" at bounding box center [93, 247] width 8 height 8
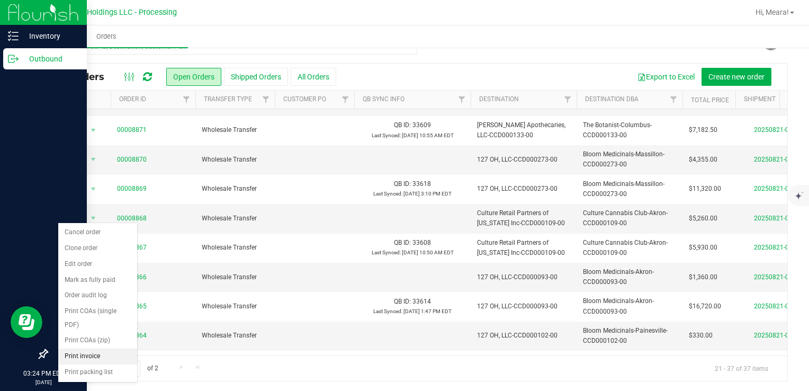
click at [76, 359] on li "Print invoice" at bounding box center [97, 356] width 79 height 16
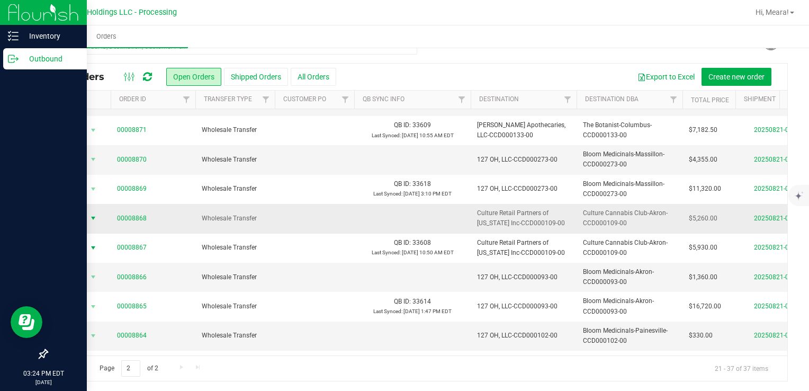
click at [74, 211] on span "Action" at bounding box center [72, 218] width 29 height 15
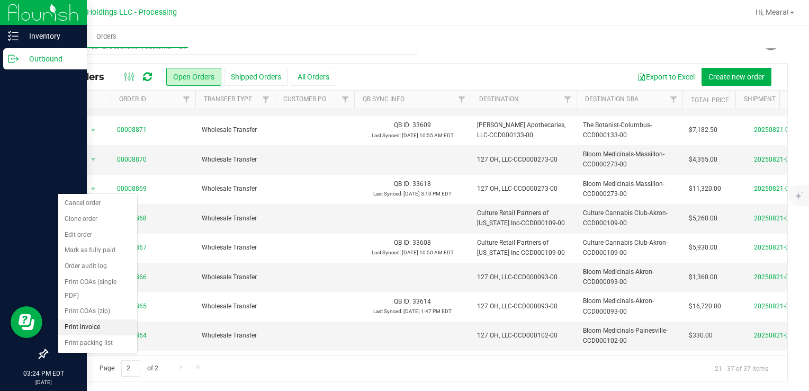
click at [75, 329] on li "Print invoice" at bounding box center [97, 327] width 79 height 16
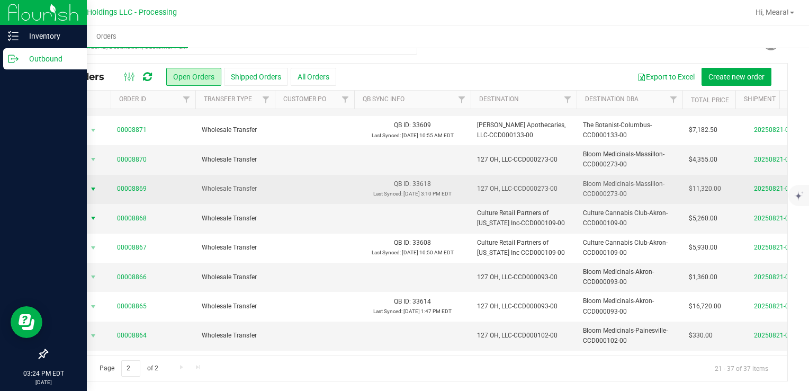
click at [94, 185] on span "select" at bounding box center [93, 189] width 8 height 8
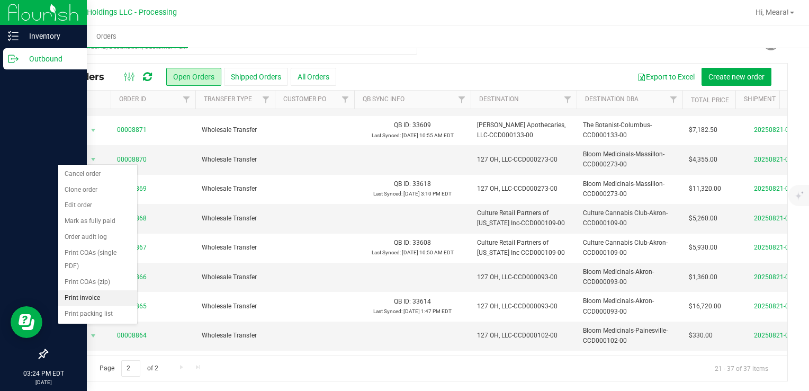
click at [91, 296] on li "Print invoice" at bounding box center [97, 298] width 79 height 16
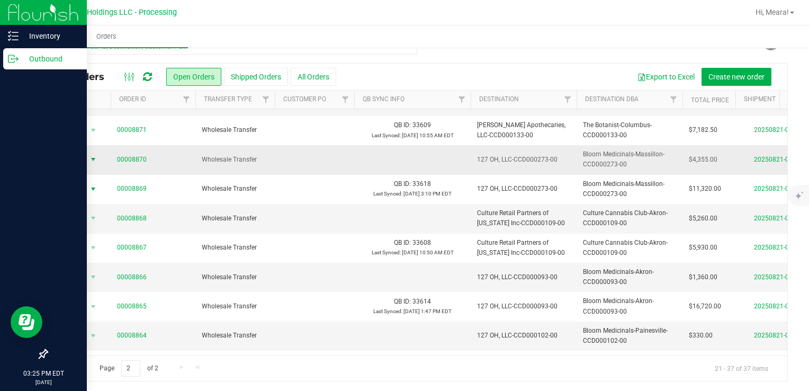
click at [80, 152] on span "Action" at bounding box center [72, 159] width 29 height 15
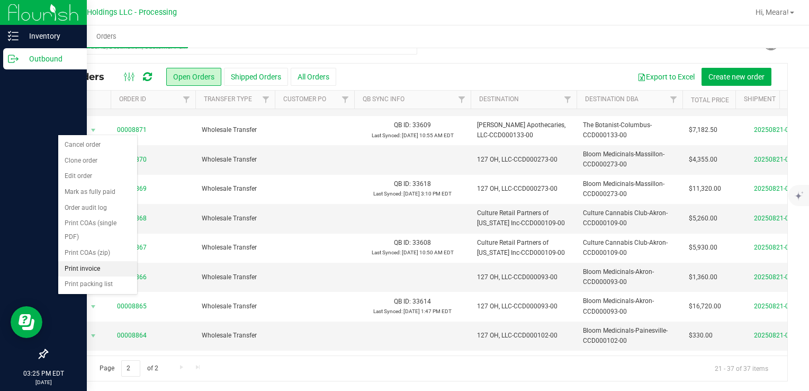
click at [95, 267] on li "Print invoice" at bounding box center [97, 269] width 79 height 16
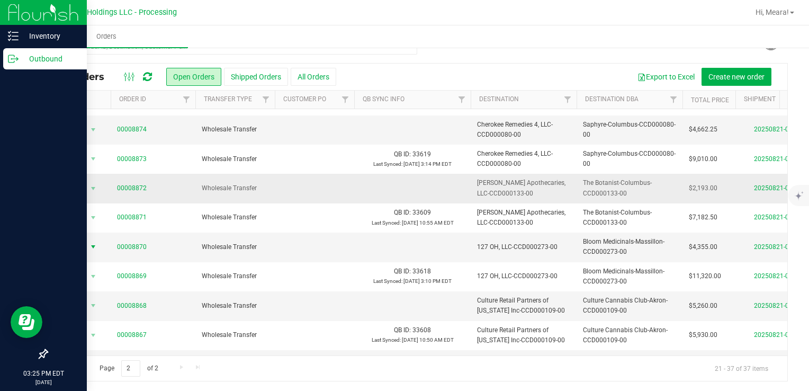
scroll to position [152, 0]
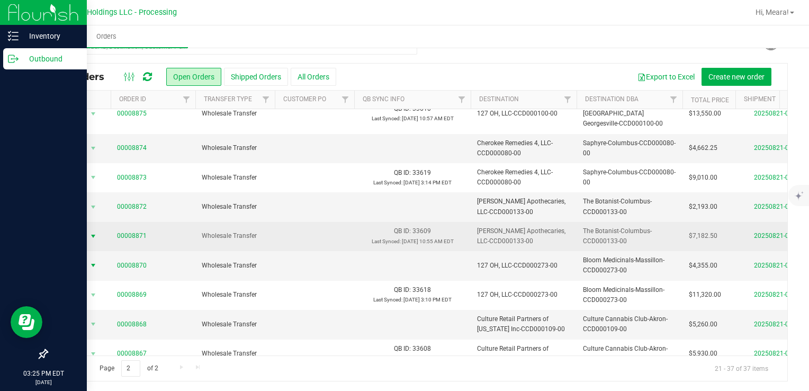
click at [70, 229] on span "Action" at bounding box center [72, 236] width 29 height 15
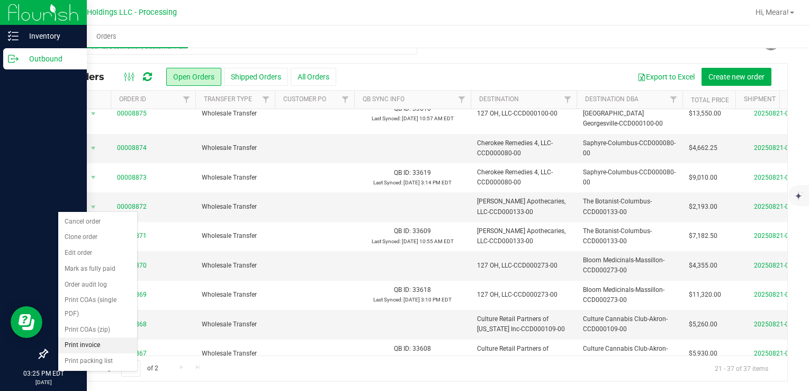
click at [96, 339] on li "Print invoice" at bounding box center [97, 345] width 79 height 16
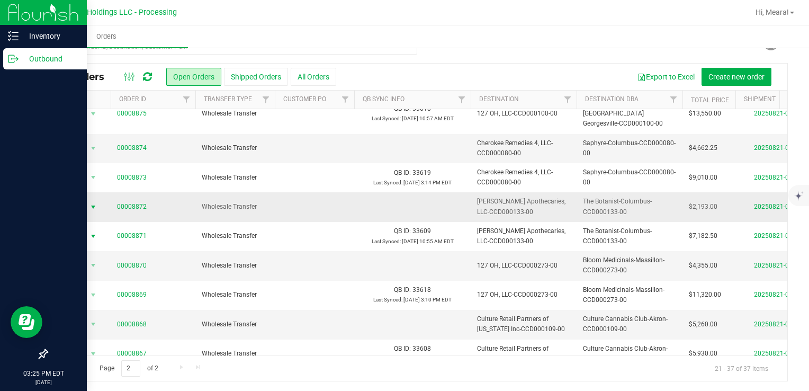
click at [75, 200] on span "Action" at bounding box center [72, 207] width 29 height 15
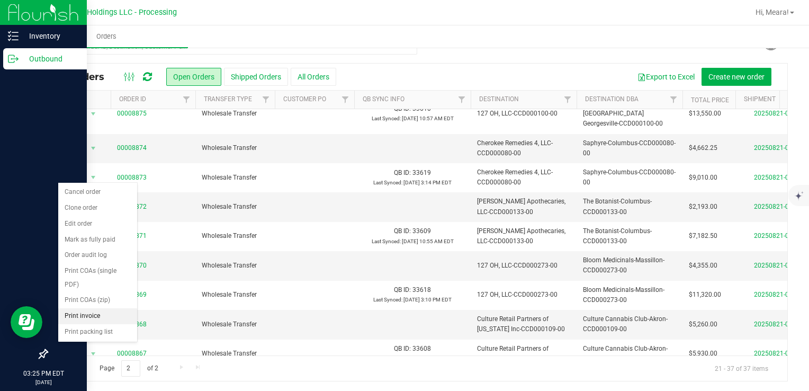
click at [104, 319] on li "Print invoice" at bounding box center [97, 316] width 79 height 16
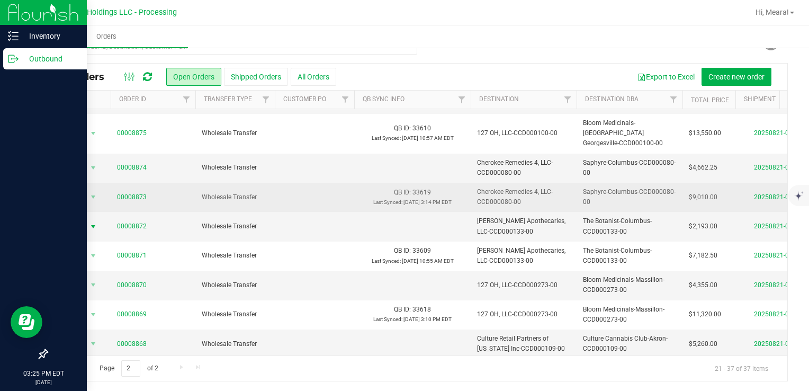
scroll to position [100, 0]
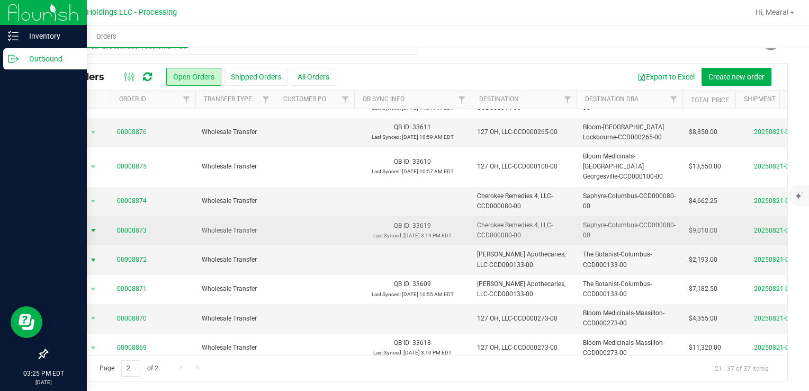
click at [90, 226] on span "select" at bounding box center [93, 230] width 8 height 8
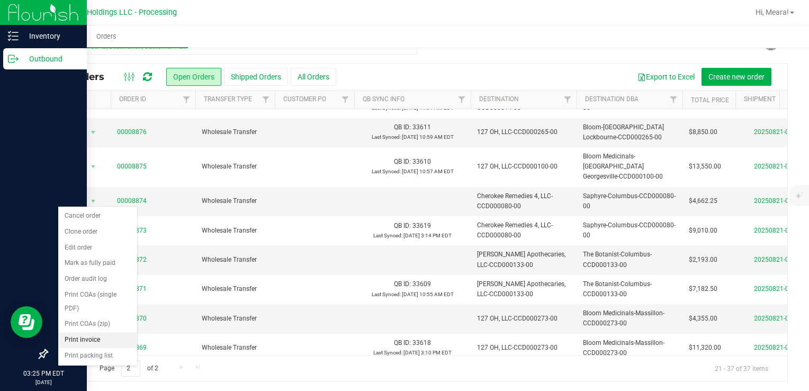
click at [89, 344] on li "Print invoice" at bounding box center [97, 340] width 79 height 16
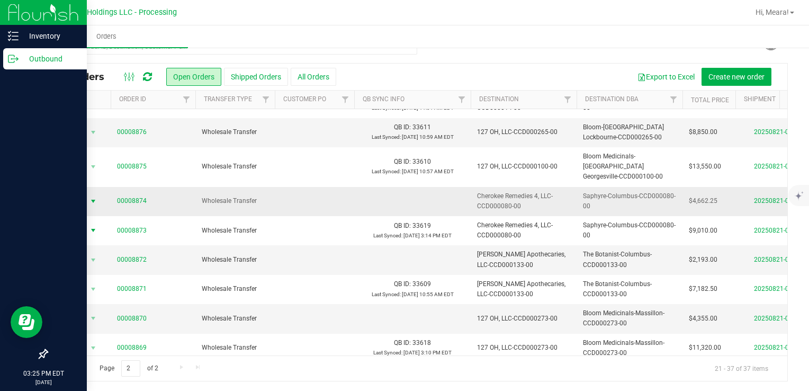
click at [85, 194] on span "Action" at bounding box center [72, 201] width 29 height 15
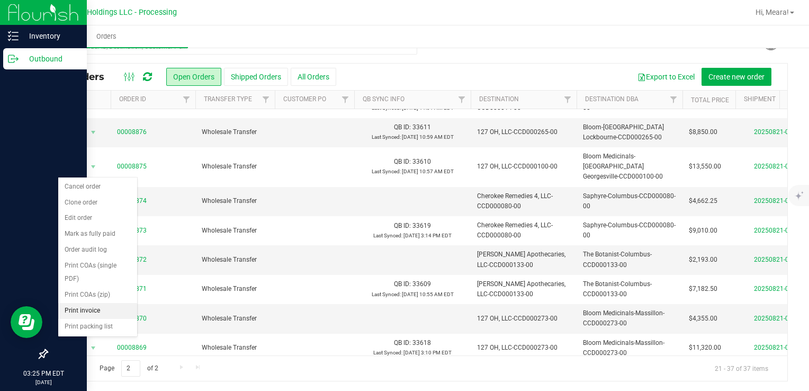
click at [80, 310] on li "Print invoice" at bounding box center [97, 311] width 79 height 16
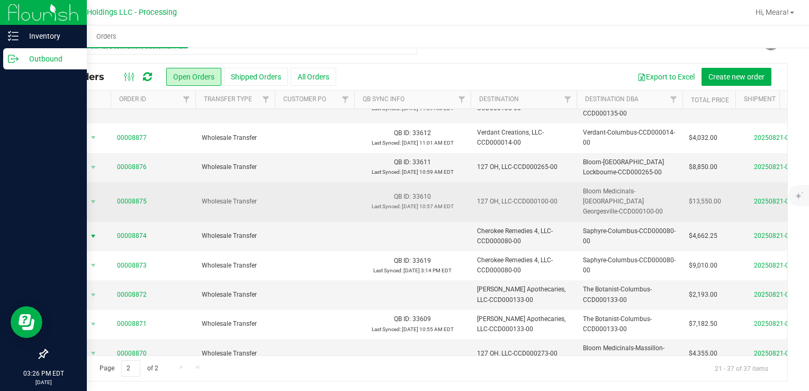
scroll to position [47, 0]
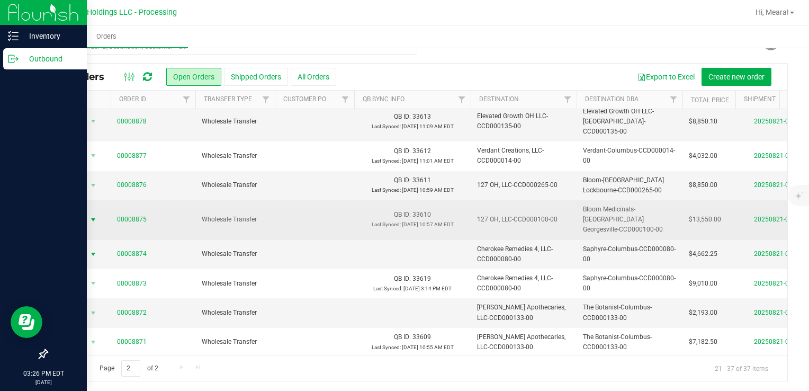
click at [78, 212] on span "Action" at bounding box center [72, 219] width 29 height 15
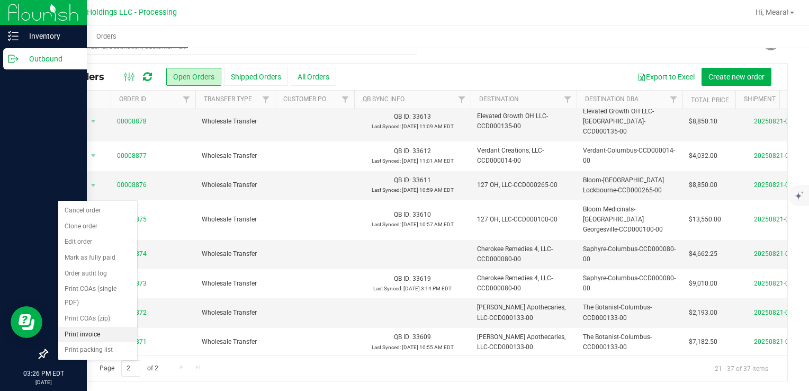
click at [107, 328] on li "Print invoice" at bounding box center [97, 335] width 79 height 16
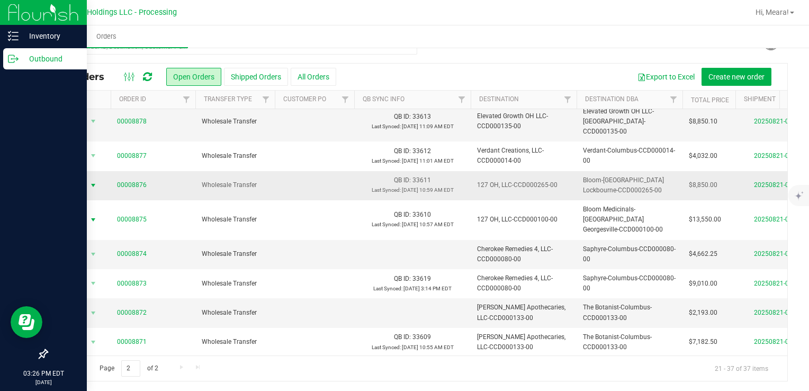
click at [77, 178] on span "Action" at bounding box center [72, 185] width 29 height 15
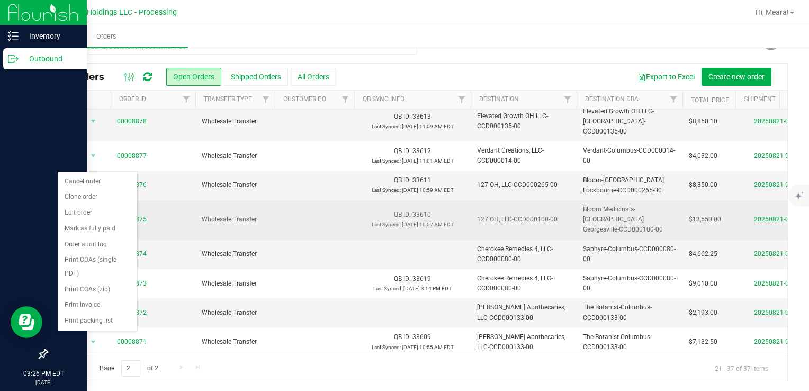
click at [188, 214] on span "00008875" at bounding box center [153, 219] width 72 height 10
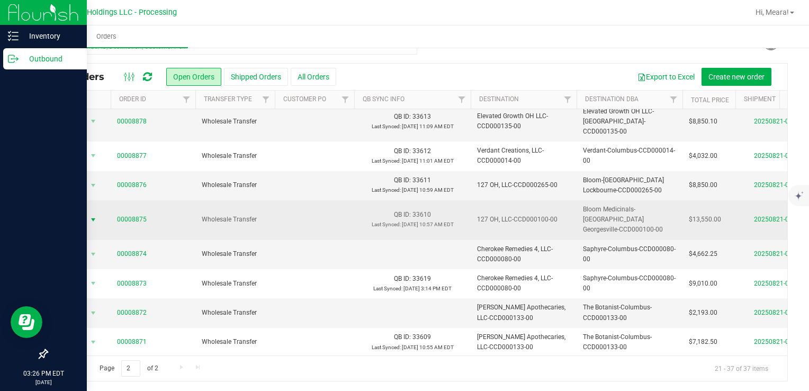
click at [78, 212] on span "Action" at bounding box center [72, 219] width 29 height 15
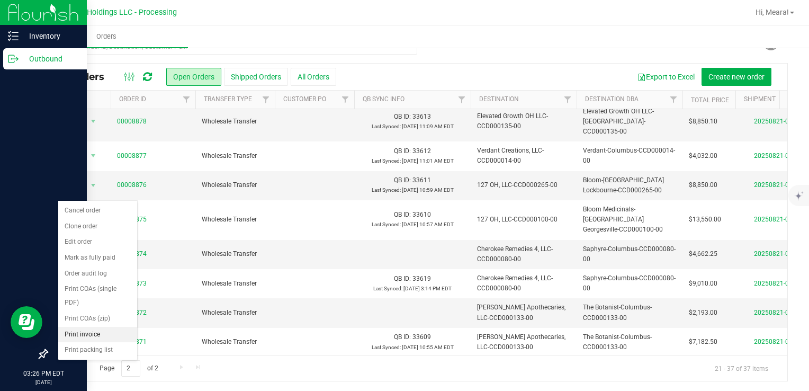
click at [88, 333] on li "Print invoice" at bounding box center [97, 335] width 79 height 16
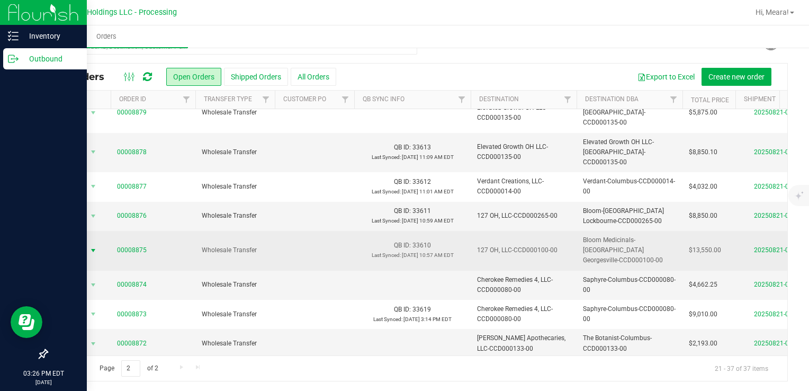
scroll to position [0, 0]
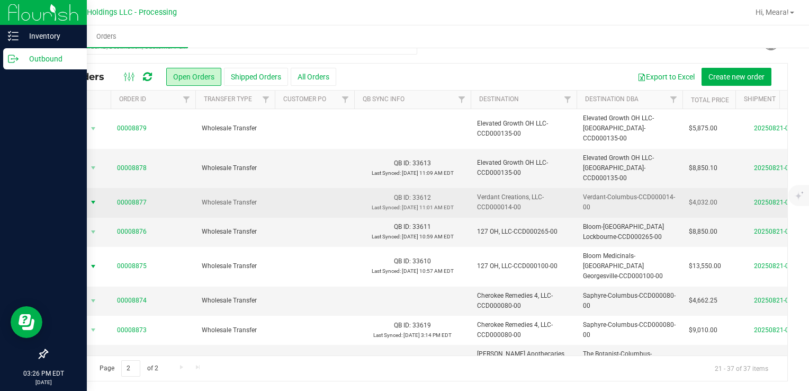
click at [83, 195] on span "Action" at bounding box center [72, 202] width 29 height 15
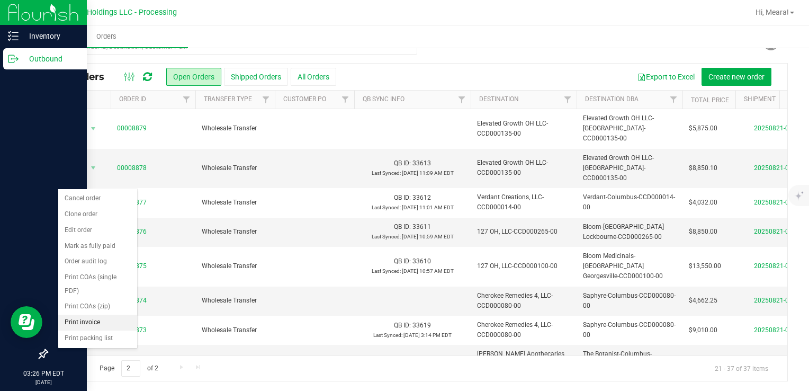
click at [107, 324] on li "Print invoice" at bounding box center [97, 322] width 79 height 16
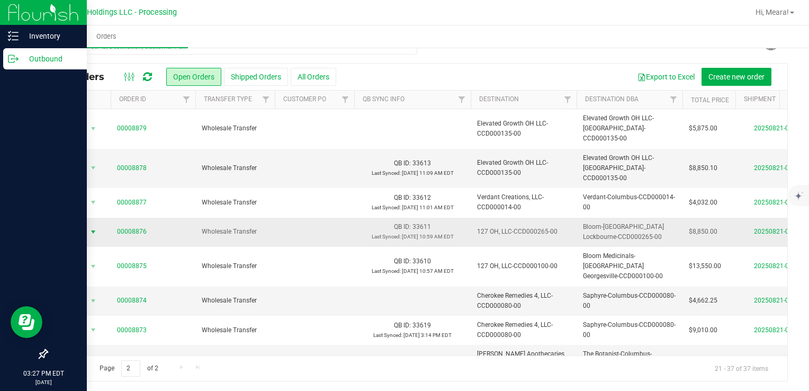
click at [77, 224] on span "Action" at bounding box center [72, 231] width 29 height 15
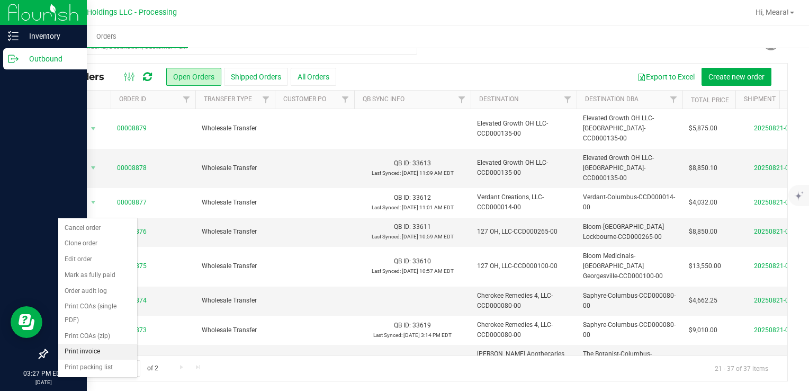
click at [87, 346] on li "Print invoice" at bounding box center [97, 352] width 79 height 16
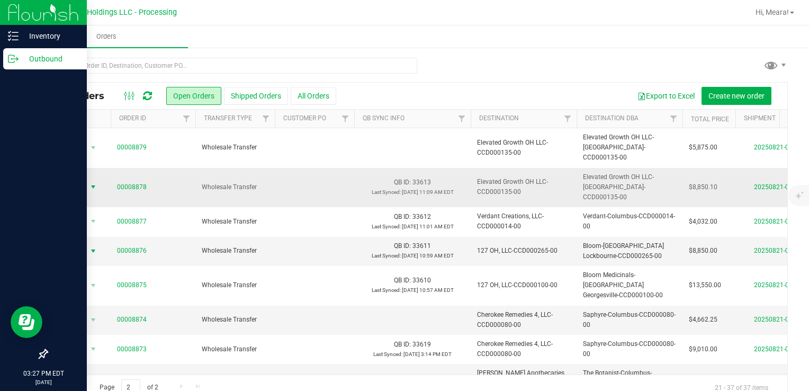
click at [77, 179] on span "Action" at bounding box center [72, 186] width 29 height 15
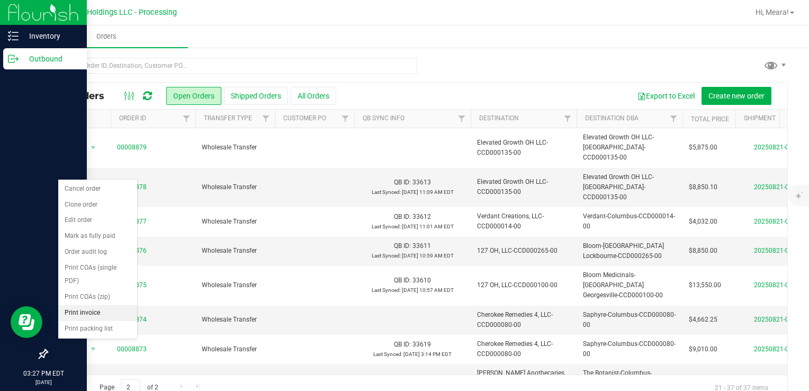
click at [91, 313] on li "Print invoice" at bounding box center [97, 313] width 79 height 16
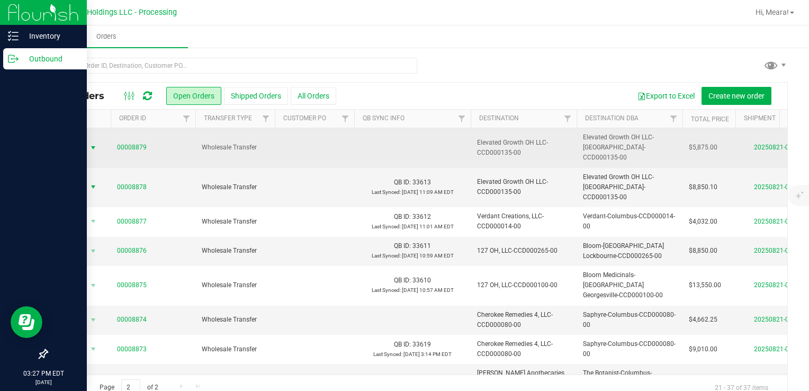
click at [84, 140] on span "Action" at bounding box center [72, 147] width 29 height 15
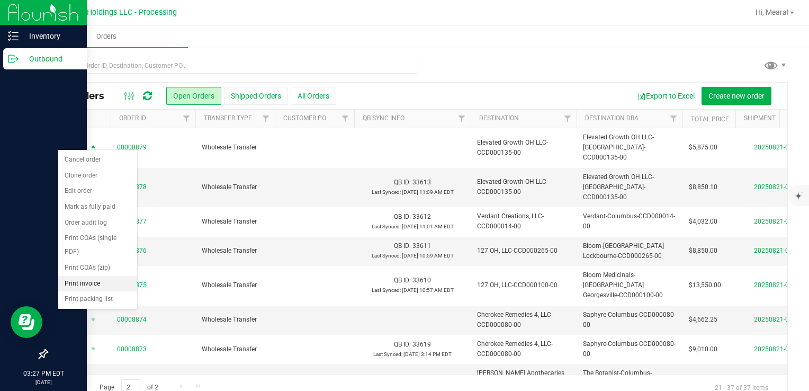
click at [107, 287] on li "Print invoice" at bounding box center [97, 284] width 79 height 16
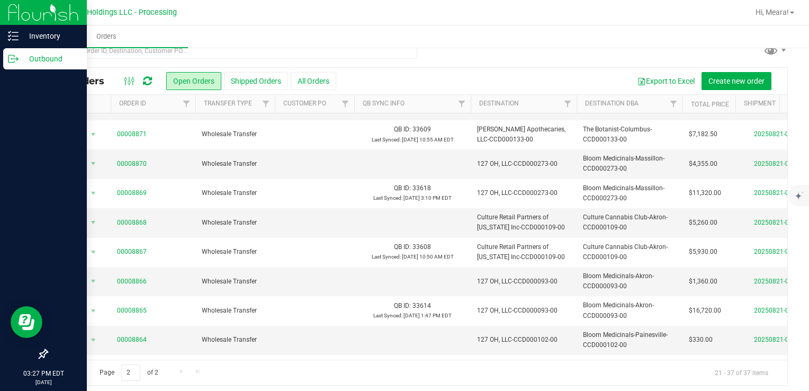
scroll to position [19, 0]
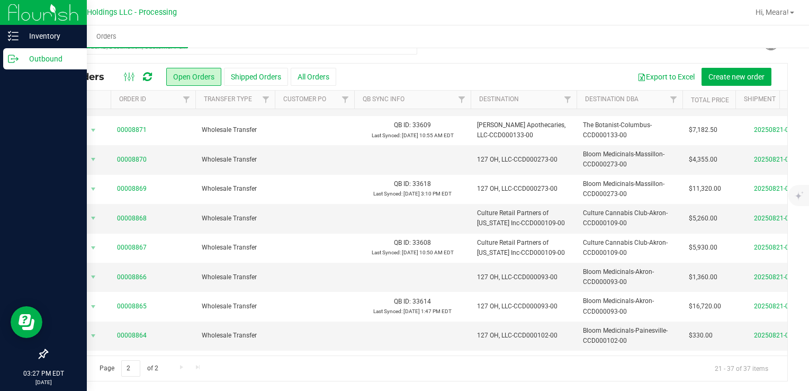
click at [79, 372] on link "Go to the previous page" at bounding box center [75, 367] width 15 height 14
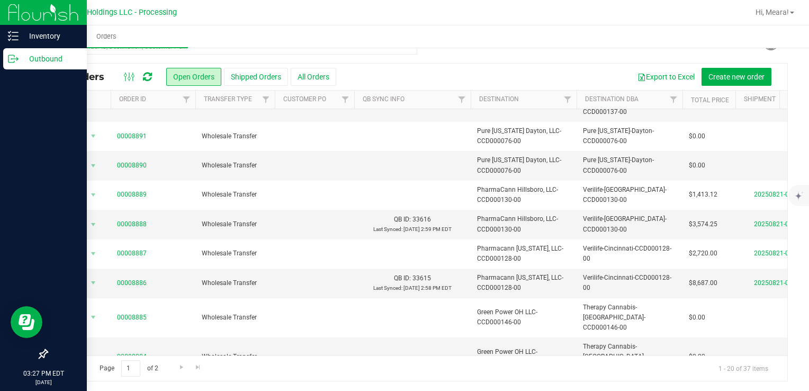
scroll to position [346, 0]
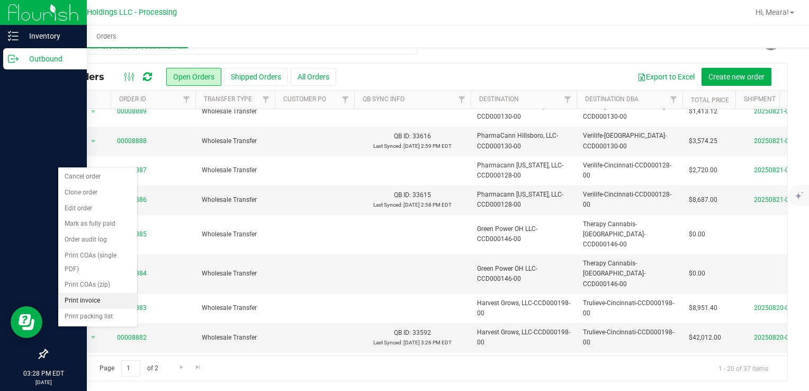
click at [106, 302] on li "Print invoice" at bounding box center [97, 301] width 79 height 16
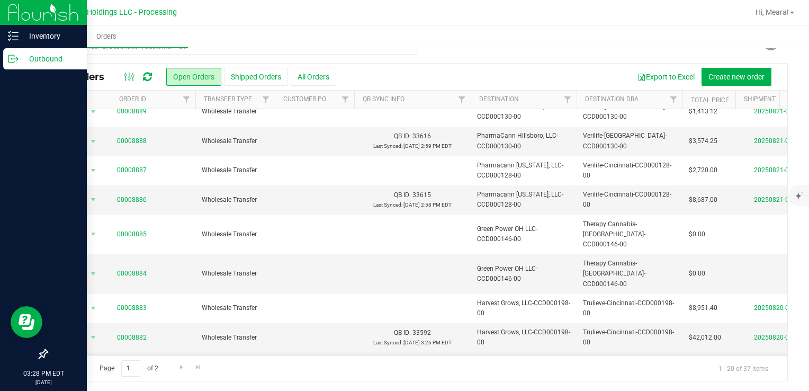
click at [80, 364] on span "Action" at bounding box center [72, 371] width 29 height 15
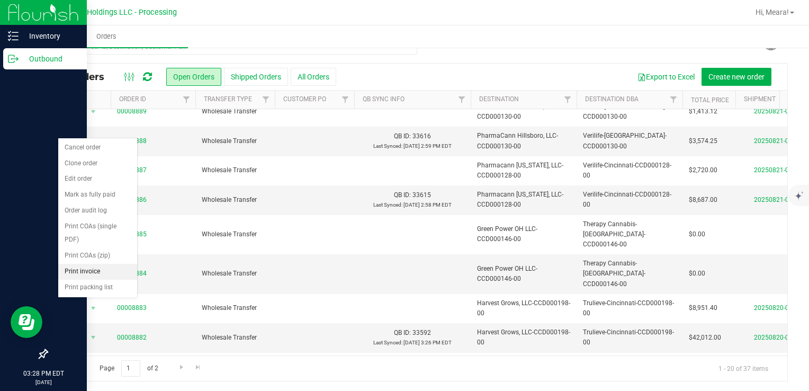
click at [86, 272] on li "Print invoice" at bounding box center [97, 272] width 79 height 16
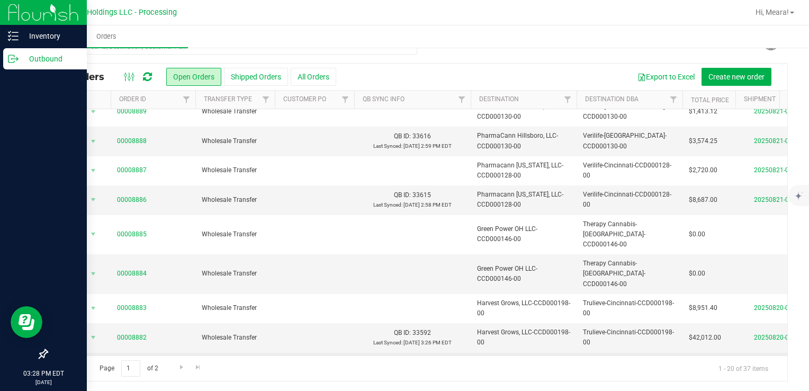
click at [89, 367] on span "select" at bounding box center [93, 371] width 8 height 8
